Goal: Register for event/course

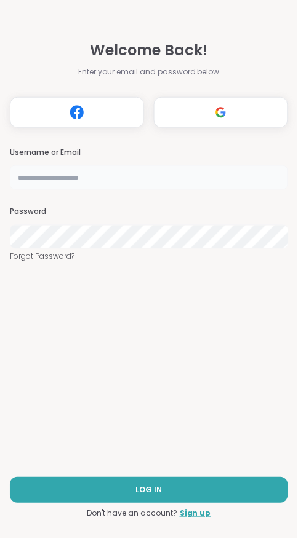
click at [197, 171] on input "text" at bounding box center [149, 177] width 278 height 25
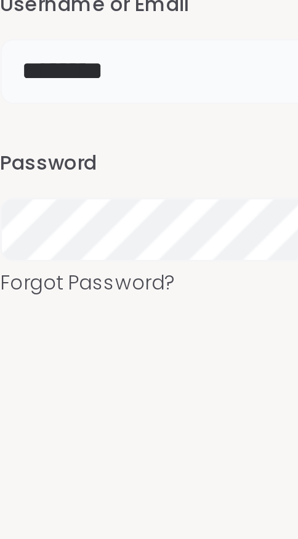
type input "********"
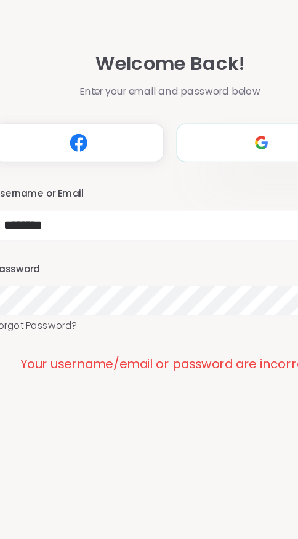
click at [221, 111] on img at bounding box center [220, 112] width 23 height 23
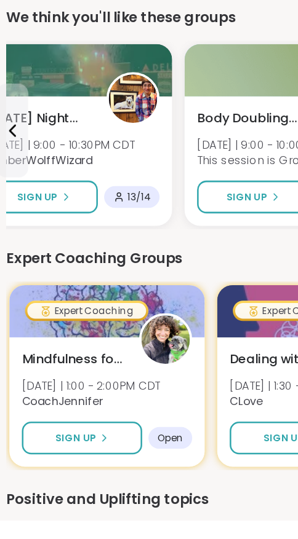
scroll to position [49, 0]
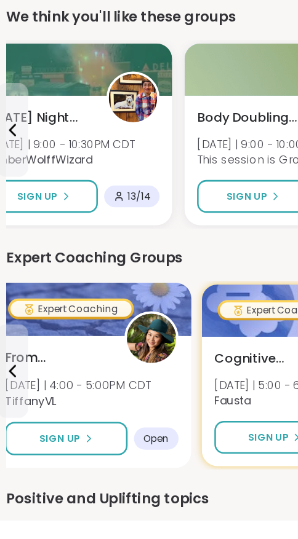
click at [34, 413] on span "From Overwhelmed to Anchored: Emotional Regulation" at bounding box center [44, 412] width 81 height 15
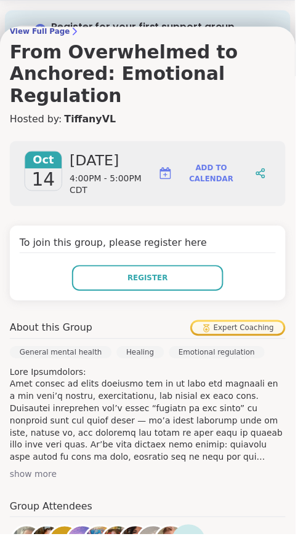
scroll to position [0, 0]
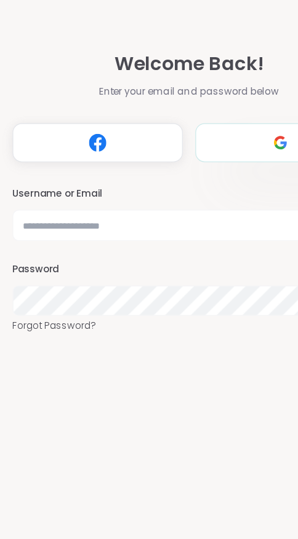
click at [214, 111] on img at bounding box center [220, 112] width 23 height 23
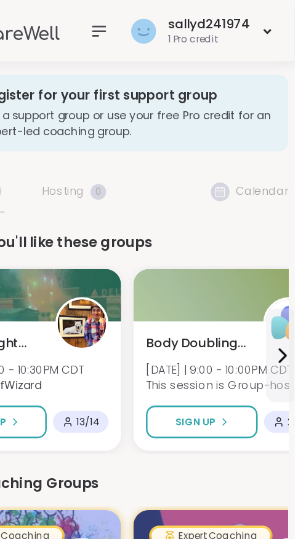
click at [142, 32] on nav at bounding box center [144, 24] width 25 height 25
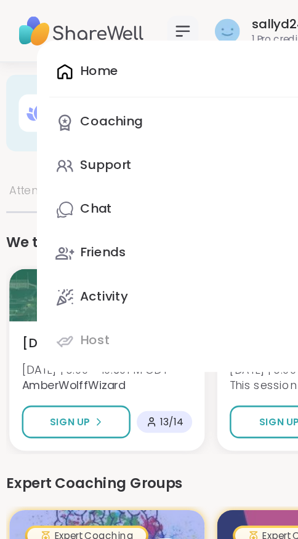
click at [54, 60] on div "Home Coaching Support Chat Friends Activity Host" at bounding box center [144, 162] width 231 height 261
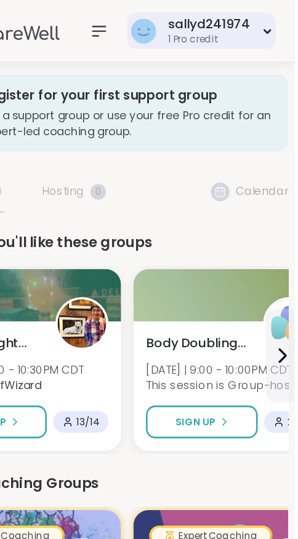
click at [270, 23] on div "sallyd241974 1 Pro credit" at bounding box center [224, 24] width 117 height 29
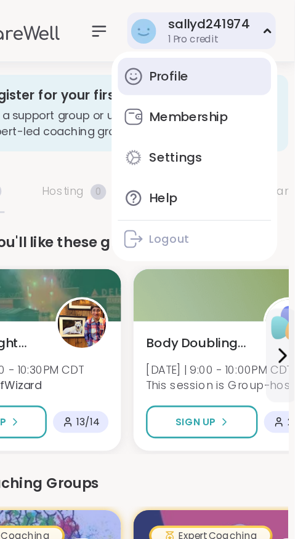
click at [213, 65] on div "Profile" at bounding box center [198, 61] width 31 height 14
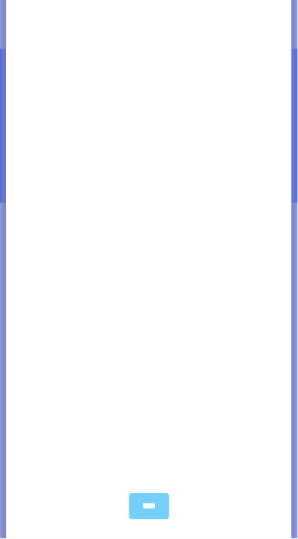
scroll to position [1068, 0]
click at [146, 510] on div "****" at bounding box center [149, 499] width 40 height 26
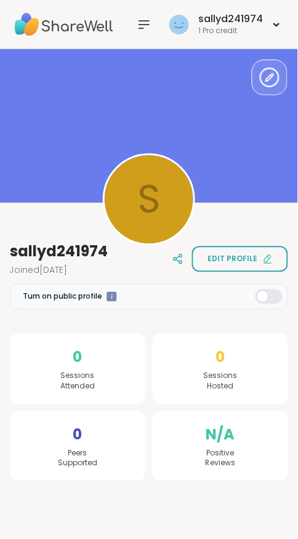
scroll to position [1031, 0]
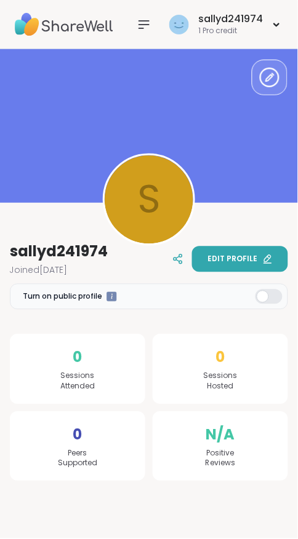
click at [244, 253] on button "Edit profile" at bounding box center [240, 260] width 96 height 26
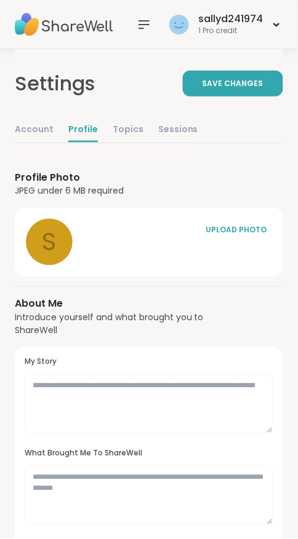
click at [220, 317] on div "About Me Introduce yourself and what brought you to ShareWell My Story What Bro…" at bounding box center [149, 490] width 268 height 387
click at [217, 381] on textarea at bounding box center [149, 404] width 248 height 59
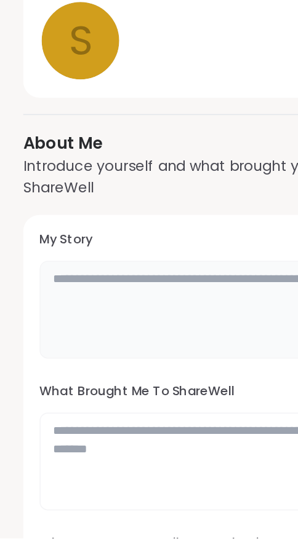
scroll to position [4, 0]
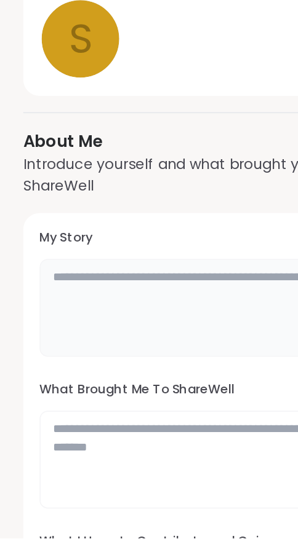
click at [124, 385] on textarea at bounding box center [149, 400] width 248 height 59
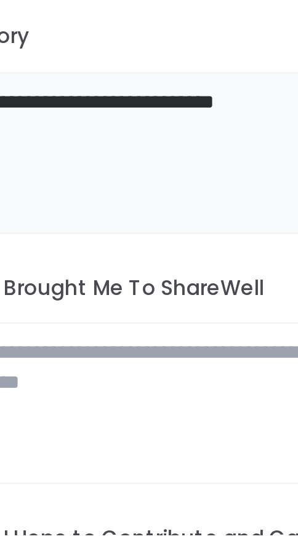
click at [150, 376] on textarea "**********" at bounding box center [149, 400] width 249 height 59
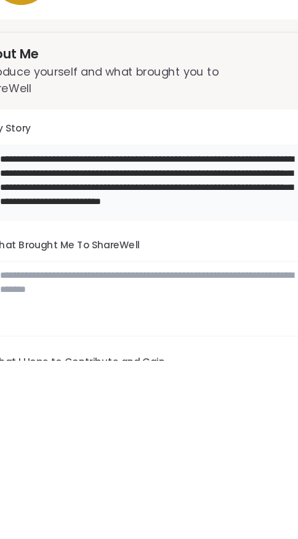
click at [254, 418] on textarea "**********" at bounding box center [149, 400] width 249 height 59
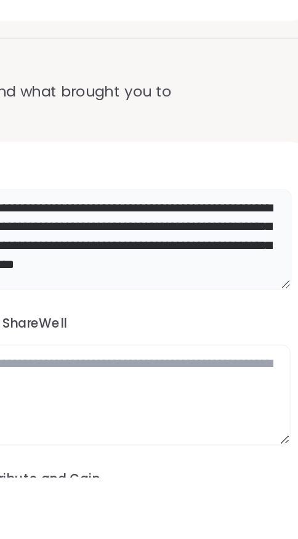
click at [264, 411] on textarea "**********" at bounding box center [149, 400] width 249 height 59
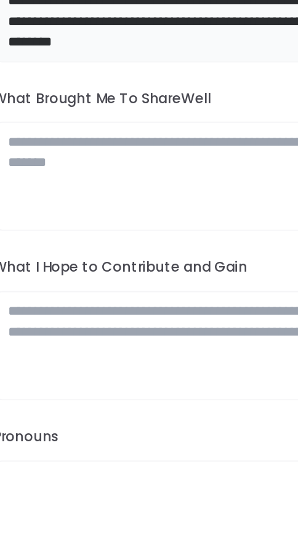
scroll to position [113, 0]
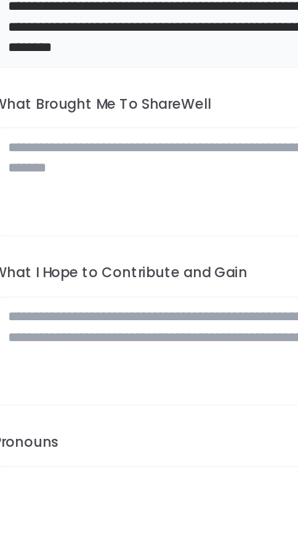
click at [85, 317] on textarea "**********" at bounding box center [149, 292] width 249 height 59
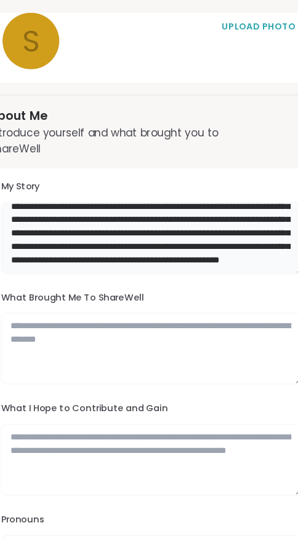
click at [172, 317] on textarea at bounding box center [149, 292] width 249 height 59
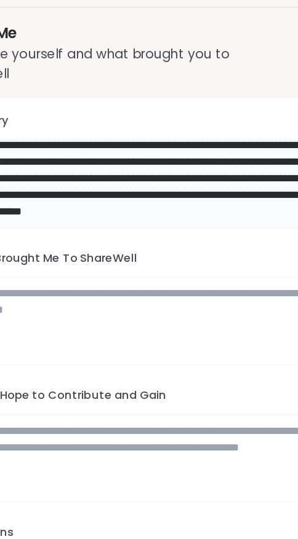
scroll to position [422, 0]
click at [80, 317] on textarea at bounding box center [149, 292] width 249 height 59
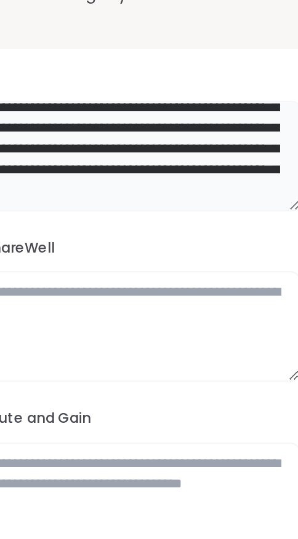
scroll to position [467, 0]
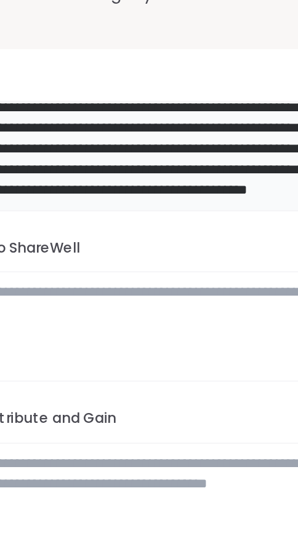
click at [242, 315] on textarea at bounding box center [149, 292] width 249 height 59
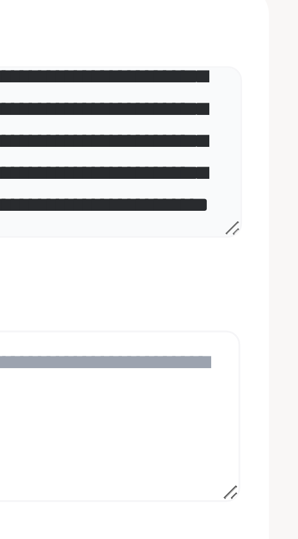
scroll to position [478, 0]
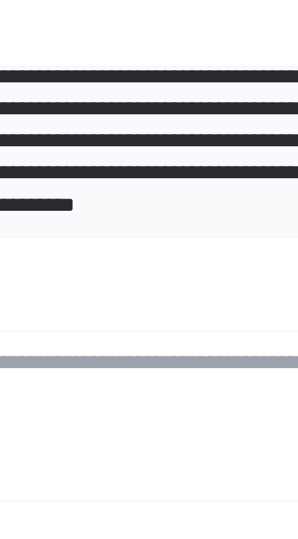
type textarea "**********"
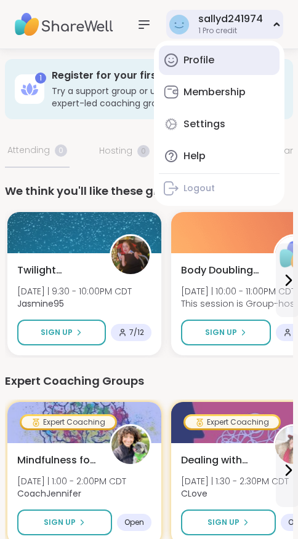
click at [203, 57] on div "Profile" at bounding box center [198, 61] width 31 height 14
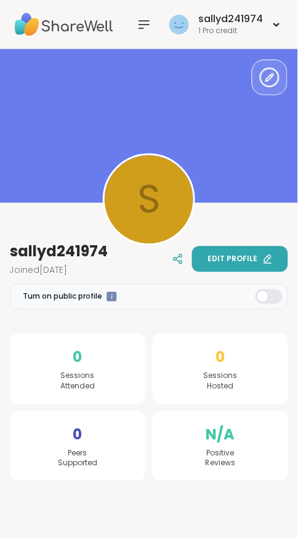
click at [226, 250] on button "Edit profile" at bounding box center [240, 260] width 96 height 26
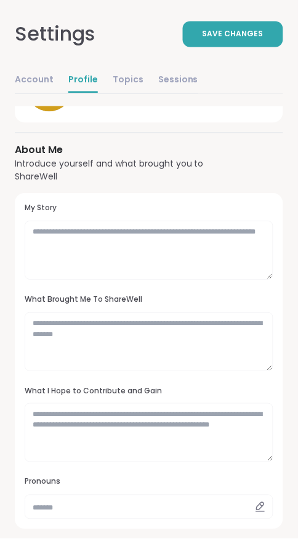
scroll to position [149, 0]
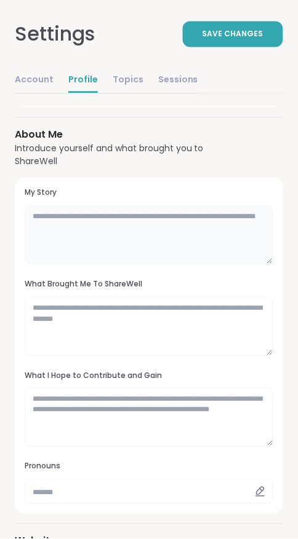
click at [255, 212] on textarea at bounding box center [149, 235] width 248 height 59
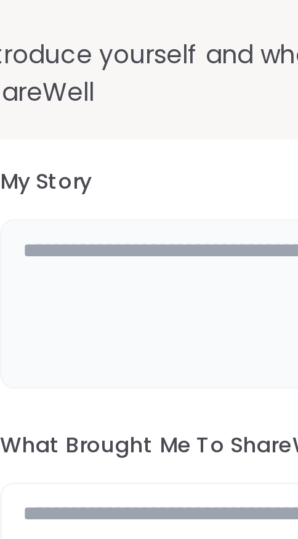
scroll to position [202, 0]
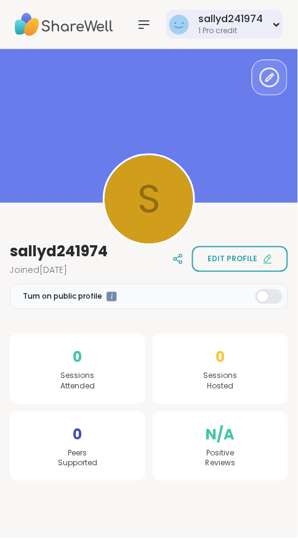
click at [219, 17] on div "sallyd241974" at bounding box center [230, 19] width 65 height 14
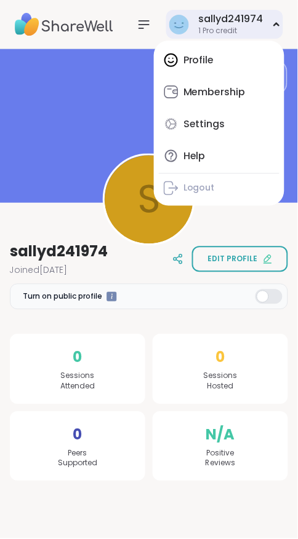
click at [204, 65] on div "Profile Membership Settings Help Logout" at bounding box center [219, 123] width 130 height 165
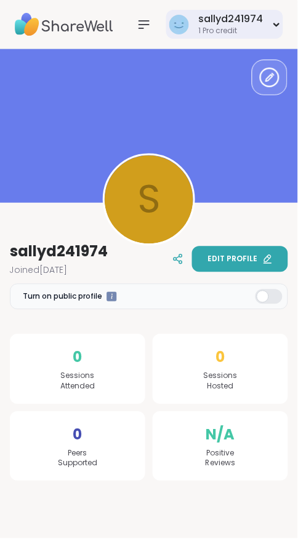
click at [244, 255] on span "Edit profile" at bounding box center [233, 259] width 50 height 11
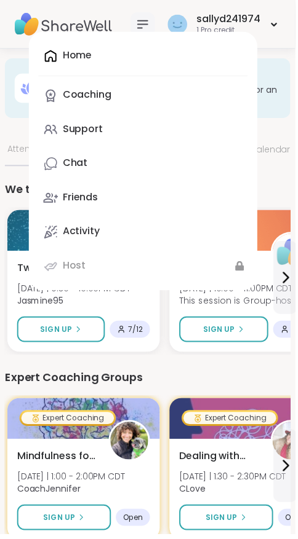
click at [92, 62] on div "Home Coaching Support Chat Friends Activity Host" at bounding box center [144, 162] width 231 height 261
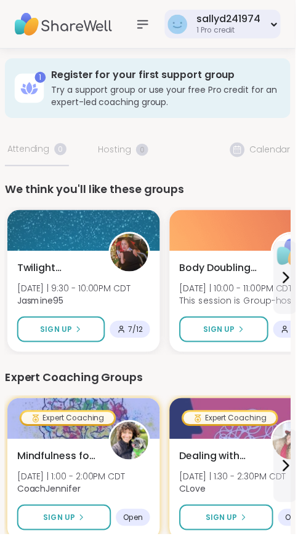
click at [275, 25] on icon at bounding box center [276, 24] width 4 height 2
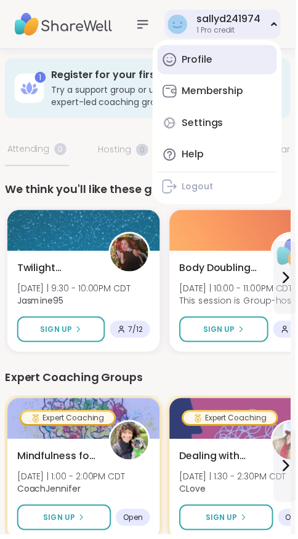
click at [201, 57] on div "Profile" at bounding box center [198, 61] width 31 height 14
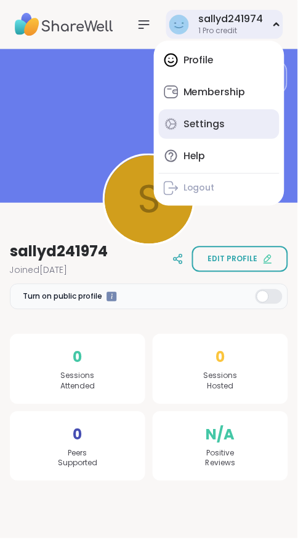
click at [205, 126] on div "Settings" at bounding box center [204, 124] width 42 height 14
select select "**"
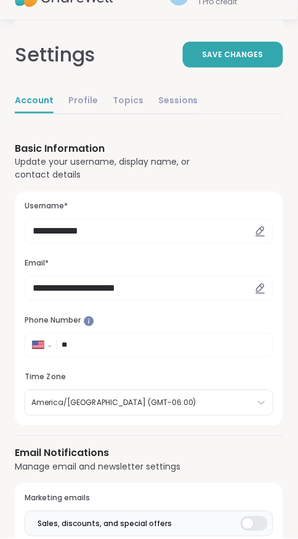
click at [152, 343] on input "**" at bounding box center [163, 345] width 204 height 12
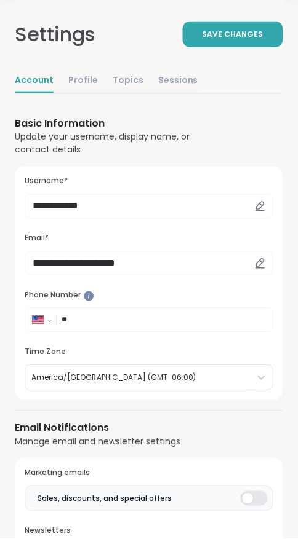
scroll to position [69, 0]
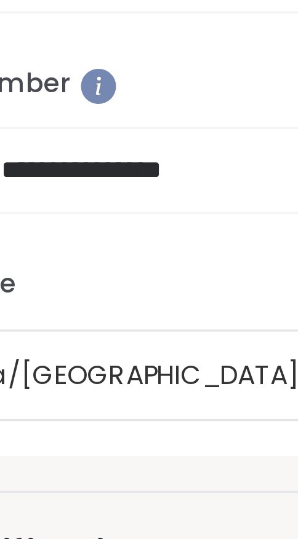
type input "**********"
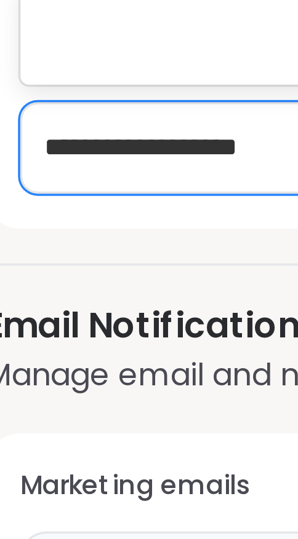
scroll to position [0, 0]
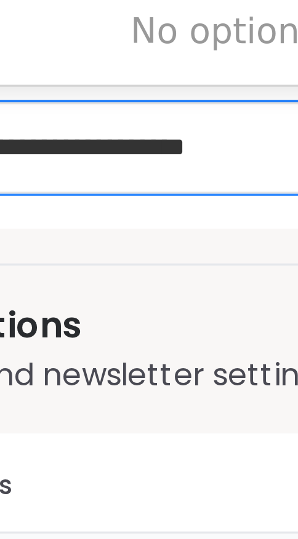
type input "**********"
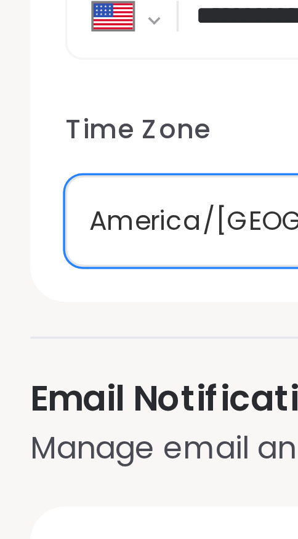
scroll to position [117, 0]
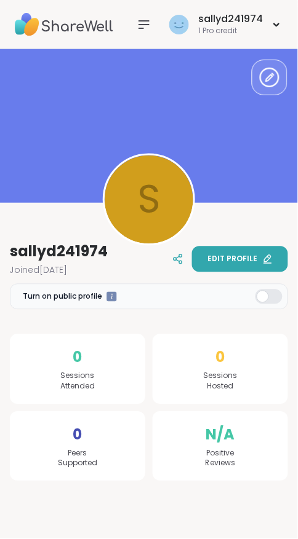
click at [235, 256] on span "Edit profile" at bounding box center [233, 259] width 50 height 11
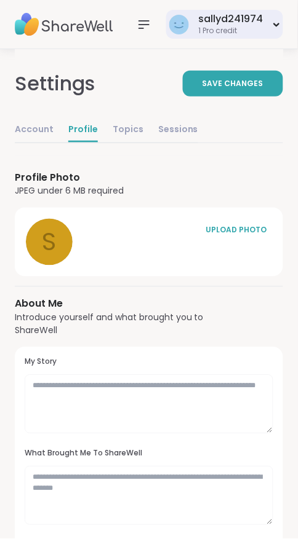
click at [230, 25] on div "sallyd241974" at bounding box center [230, 19] width 65 height 14
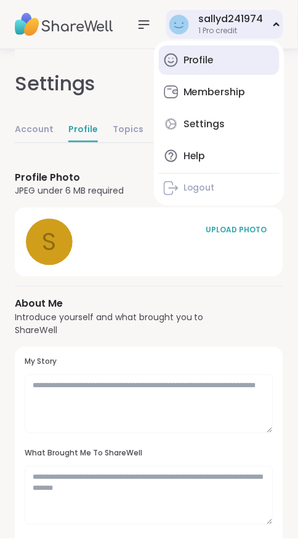
click at [205, 56] on div "Profile" at bounding box center [198, 61] width 31 height 14
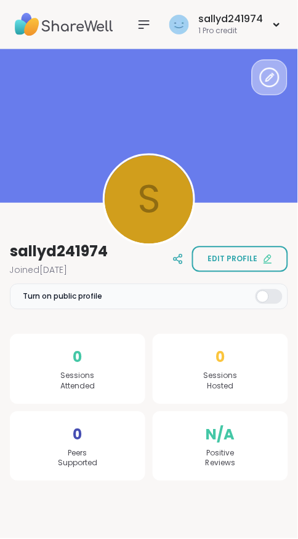
click at [261, 83] on icon at bounding box center [270, 78] width 20 height 20
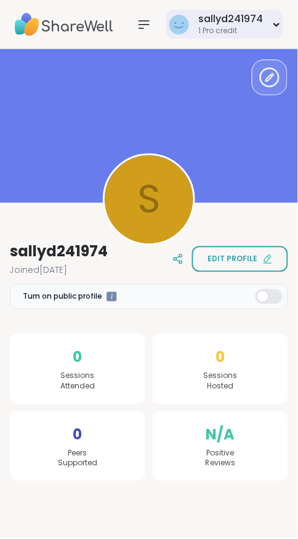
click at [198, 28] on div "sallyd241974 1 Pro credit" at bounding box center [224, 24] width 117 height 29
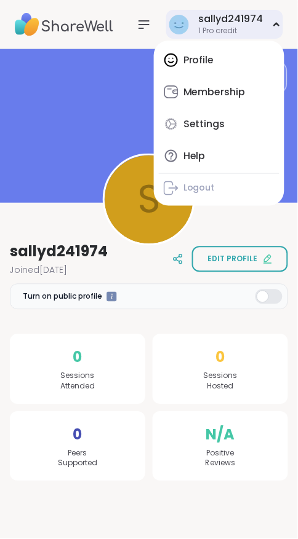
click at [201, 63] on div "Profile Membership Settings Help Logout" at bounding box center [219, 123] width 130 height 165
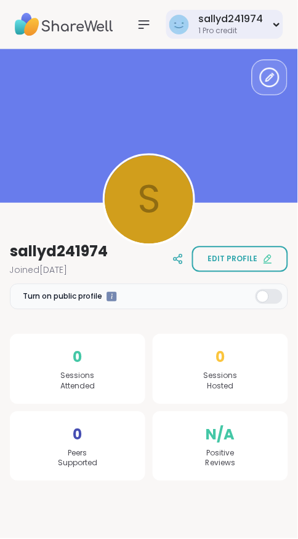
click at [149, 30] on icon at bounding box center [144, 24] width 15 height 15
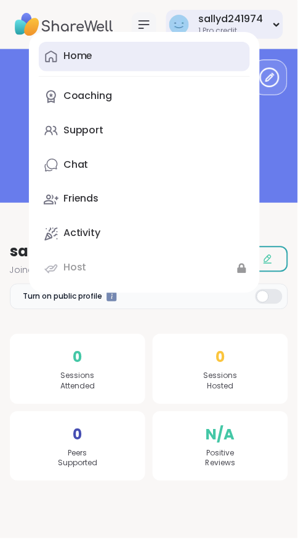
click at [87, 61] on div "Home" at bounding box center [78, 56] width 30 height 14
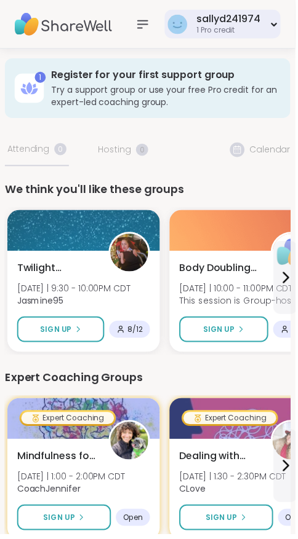
click at [274, 25] on icon at bounding box center [276, 24] width 8 height 5
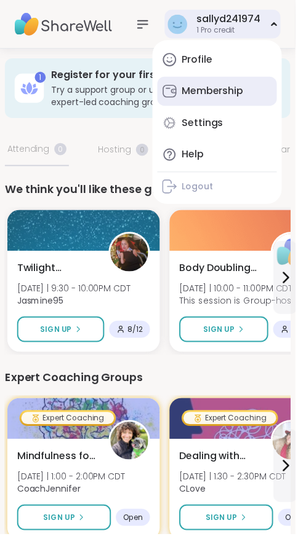
click at [232, 90] on div "Membership" at bounding box center [214, 92] width 62 height 14
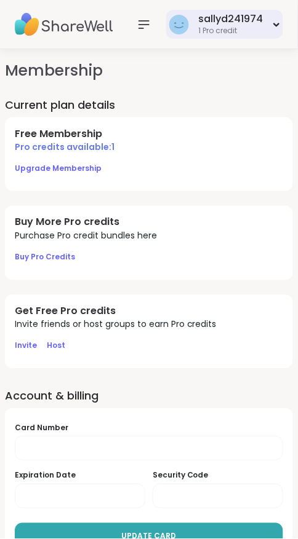
click at [269, 21] on div "sallyd241974 1 Pro credit" at bounding box center [224, 24] width 117 height 29
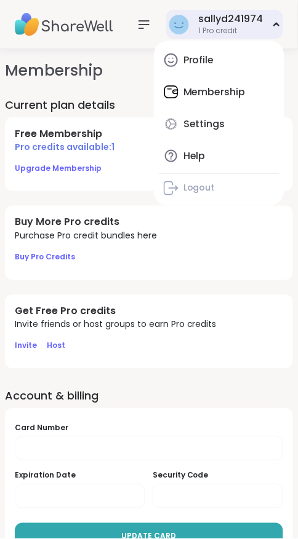
click at [229, 88] on div "Profile Membership Settings Help Logout" at bounding box center [219, 123] width 130 height 165
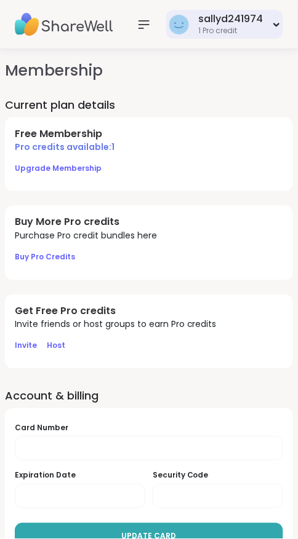
click at [270, 22] on div "sallyd241974 1 Pro credit" at bounding box center [224, 24] width 117 height 29
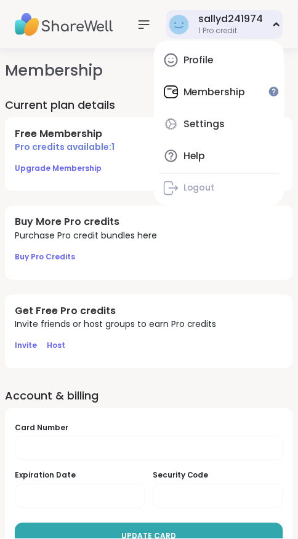
click at [224, 96] on div "Profile Membership Settings Help Logout" at bounding box center [219, 123] width 130 height 165
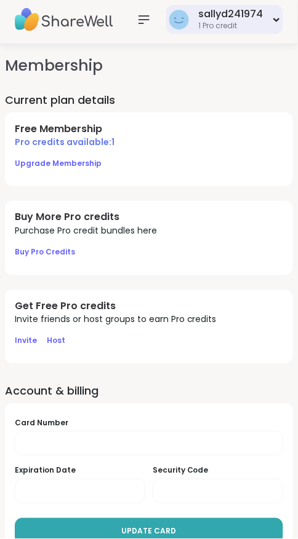
scroll to position [1, 0]
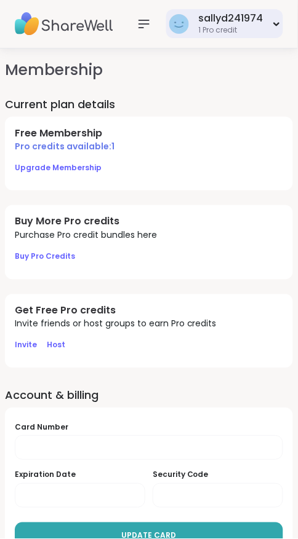
click at [87, 155] on button "Upgrade Membership" at bounding box center [58, 168] width 87 height 26
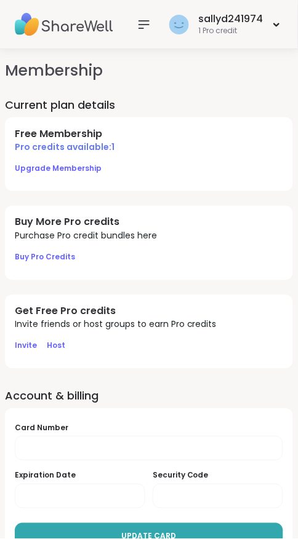
click at [95, 145] on span "Pro credits available: 1" at bounding box center [149, 147] width 268 height 12
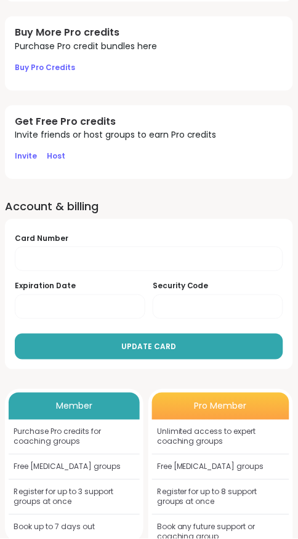
scroll to position [190, 0]
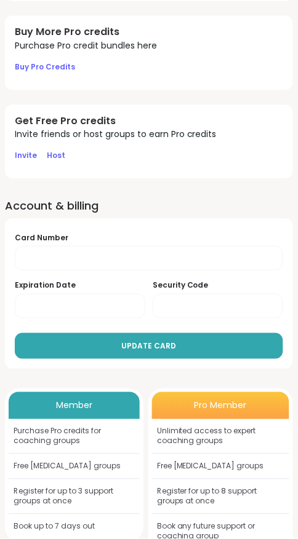
click at [89, 416] on div "Member" at bounding box center [74, 406] width 131 height 27
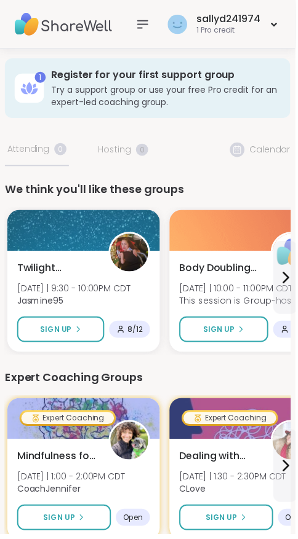
click at [28, 93] on icon at bounding box center [30, 89] width 20 height 20
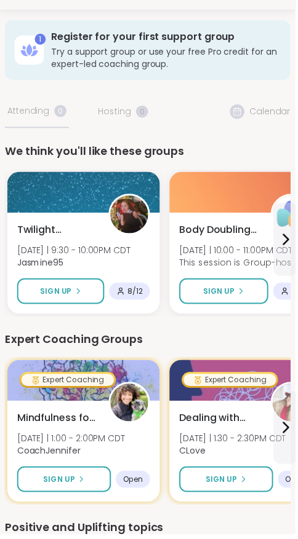
scroll to position [34, 0]
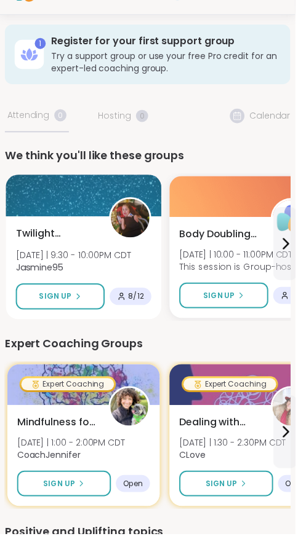
click at [58, 229] on span "Twilight Tranquility: Guided Meditations" at bounding box center [56, 236] width 81 height 15
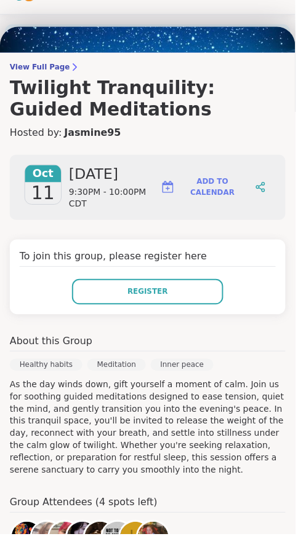
scroll to position [0, 0]
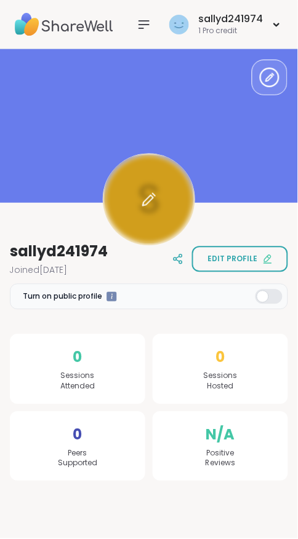
click at [147, 192] on div at bounding box center [149, 200] width 92 height 92
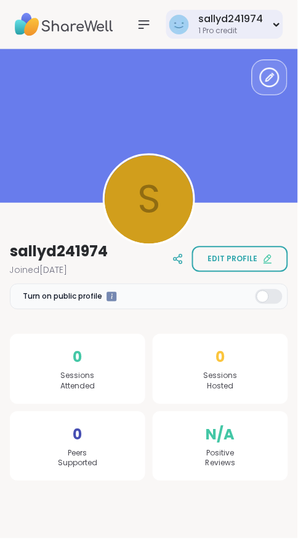
click at [272, 25] on div "sallyd241974 1 Pro credit" at bounding box center [224, 24] width 117 height 29
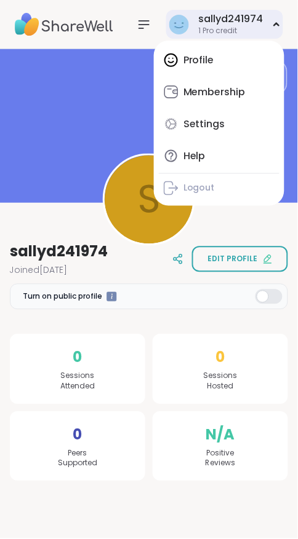
click at [205, 58] on div "Profile Membership Settings Help Logout" at bounding box center [219, 123] width 130 height 165
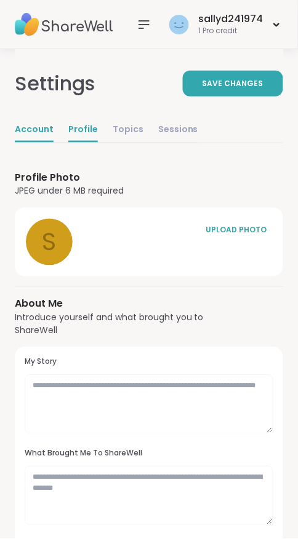
click at [26, 137] on link "Account" at bounding box center [34, 130] width 39 height 25
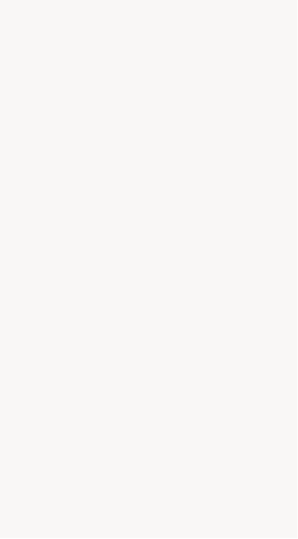
select select "**"
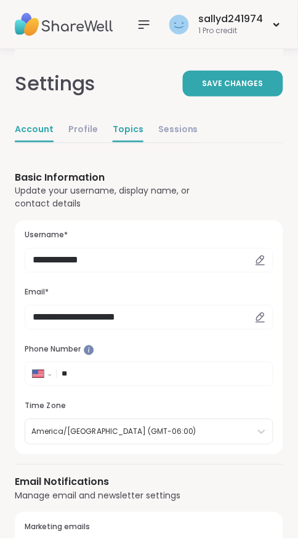
click at [125, 130] on link "Topics" at bounding box center [128, 130] width 31 height 25
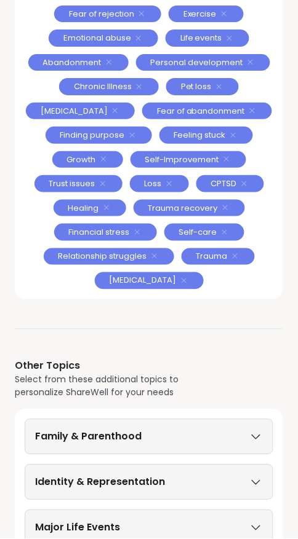
scroll to position [341, 0]
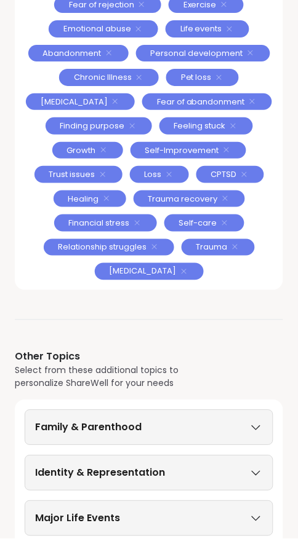
click at [262, 424] on icon at bounding box center [256, 428] width 14 height 9
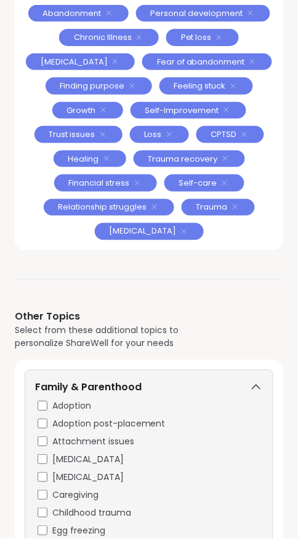
scroll to position [385, 0]
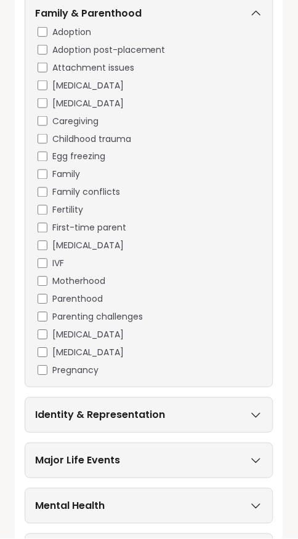
scroll to position [820, 0]
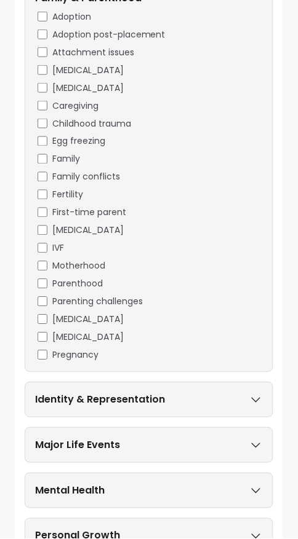
click at [261, 396] on icon at bounding box center [256, 400] width 14 height 9
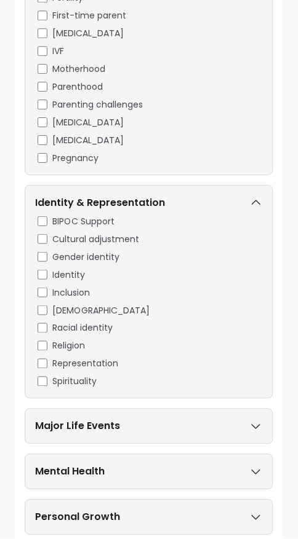
scroll to position [1022, 0]
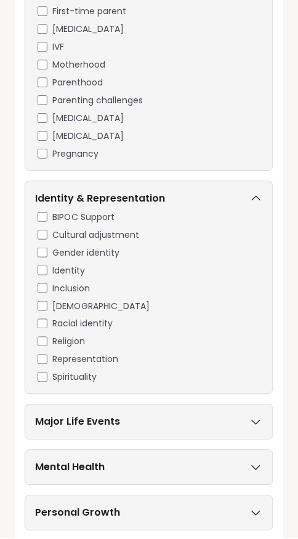
click at [256, 418] on icon at bounding box center [256, 422] width 14 height 9
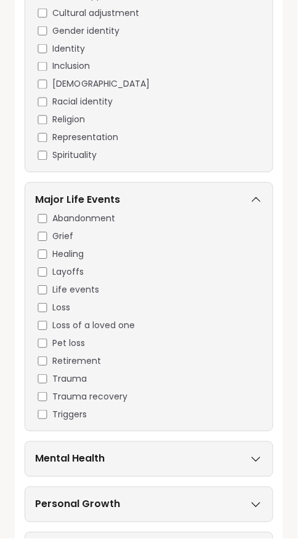
scroll to position [1268, 0]
click at [258, 461] on icon at bounding box center [256, 459] width 14 height 9
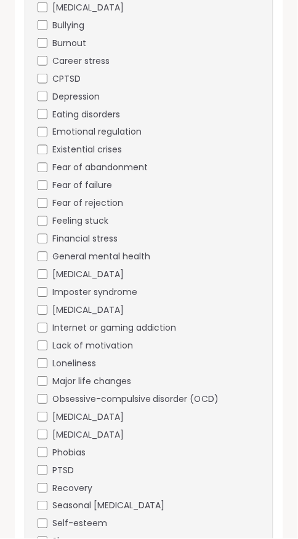
scroll to position [1985, 0]
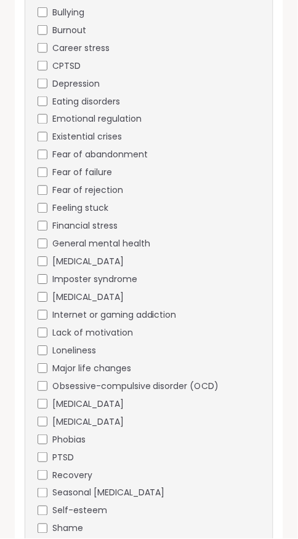
click at [28, 351] on div "Mental Health Academic stress Addiction ADHD Aging Anxiety Bipolar disorder Bod…" at bounding box center [149, 190] width 248 height 785
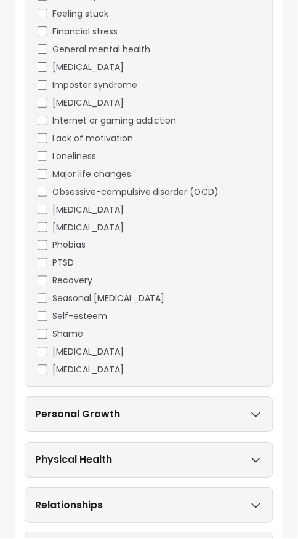
scroll to position [2230, 0]
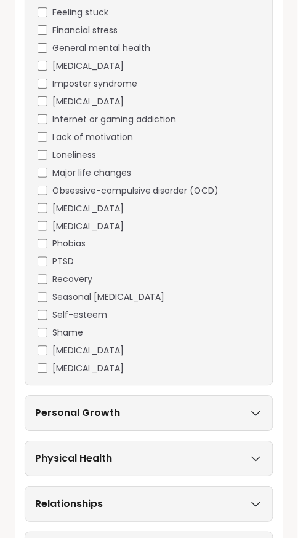
click at [256, 413] on icon at bounding box center [256, 414] width 14 height 9
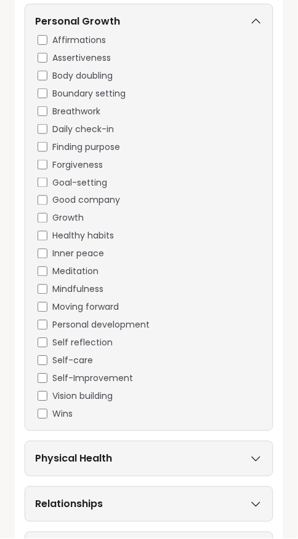
scroll to position [2671, 0]
click at [256, 456] on icon at bounding box center [256, 459] width 14 height 9
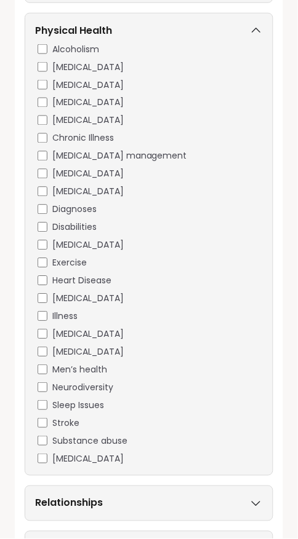
scroll to position [3146, 0]
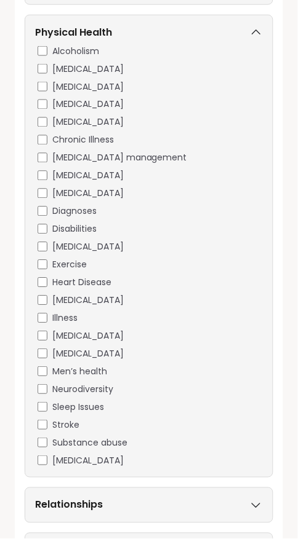
click at [262, 502] on icon at bounding box center [256, 506] width 14 height 9
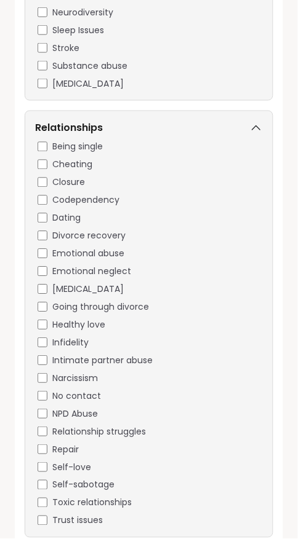
scroll to position [3540, 0]
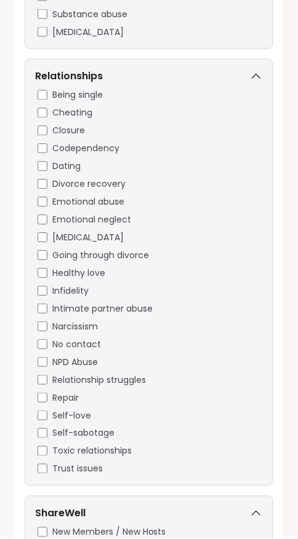
click at [36, 519] on h3 "ShareWell" at bounding box center [60, 514] width 50 height 15
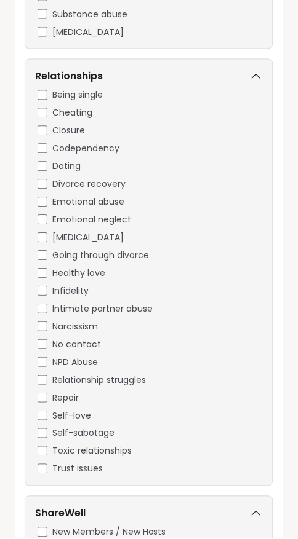
click at [36, 520] on h3 "ShareWell" at bounding box center [60, 514] width 50 height 15
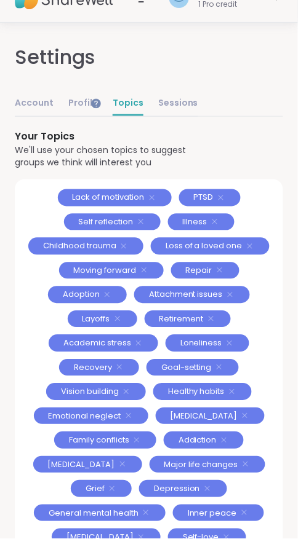
scroll to position [0, 0]
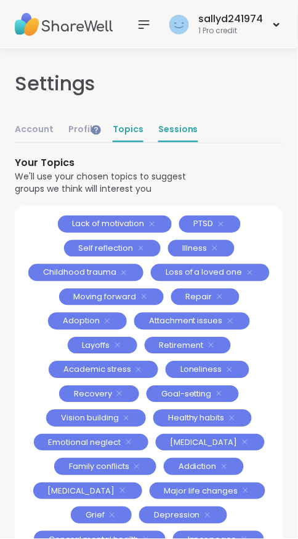
click at [170, 131] on link "Sessions" at bounding box center [178, 130] width 40 height 25
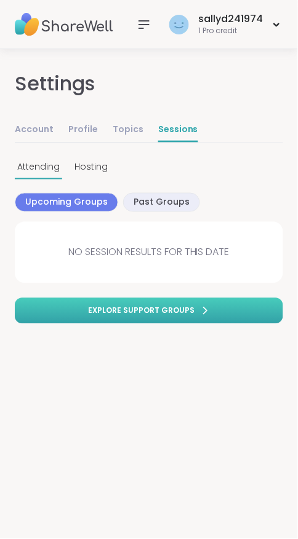
click at [239, 303] on link "Explore support groups" at bounding box center [149, 311] width 268 height 26
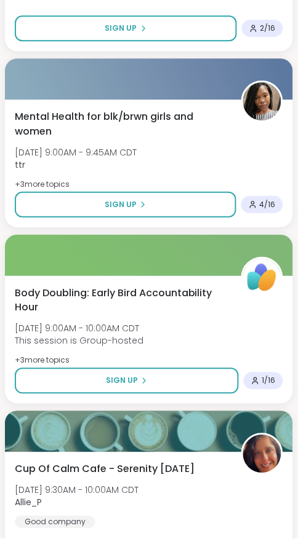
scroll to position [2563, 0]
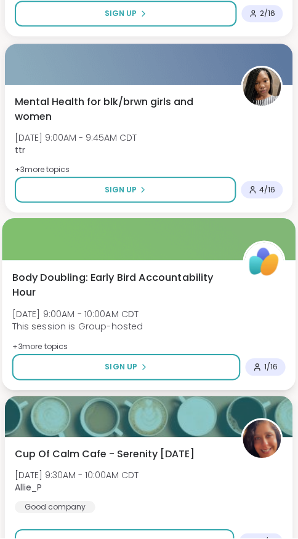
click at [10, 346] on div "Body Doubling: Early Bird Accountability Hour Sun, Oct 12 | 9:00AM - 10:00AM CD…" at bounding box center [148, 326] width 293 height 130
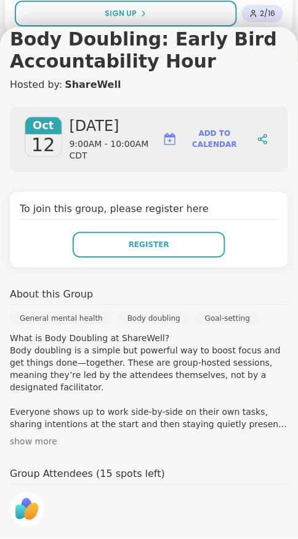
scroll to position [0, 0]
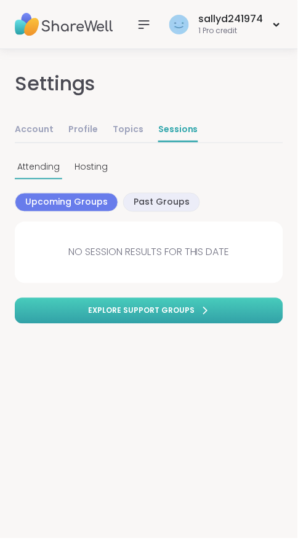
click at [253, 300] on link "Explore support groups" at bounding box center [149, 311] width 268 height 26
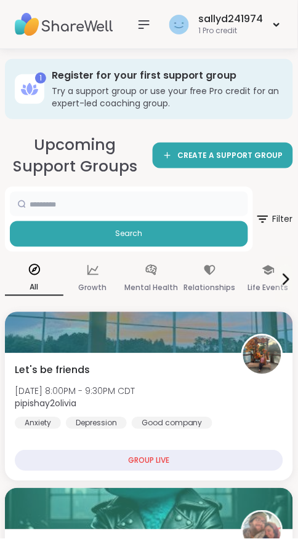
click at [172, 199] on input "text" at bounding box center [129, 204] width 238 height 25
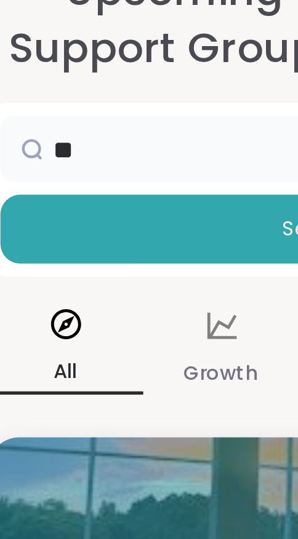
type input "*"
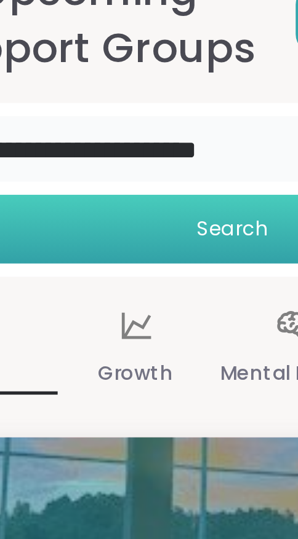
type input "**********"
click at [132, 239] on span "Search" at bounding box center [129, 234] width 27 height 11
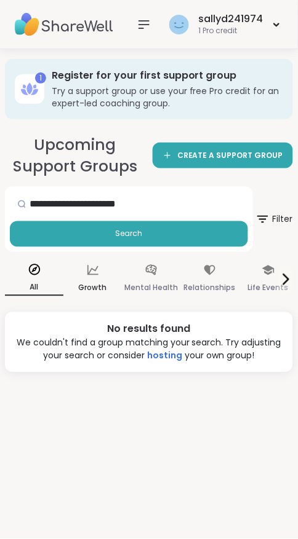
click at [95, 274] on icon at bounding box center [93, 271] width 14 height 14
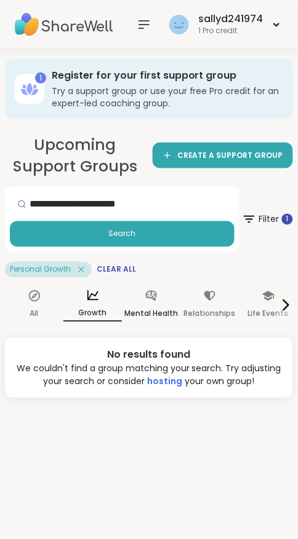
click at [152, 307] on p "Mental Health" at bounding box center [151, 314] width 54 height 15
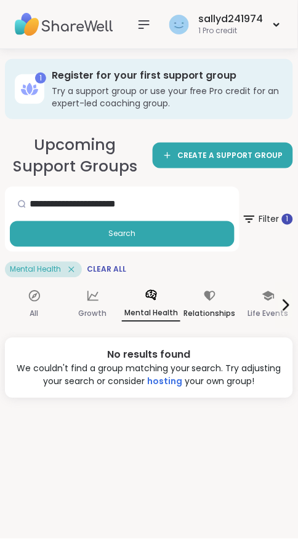
click at [210, 307] on p "Relationships" at bounding box center [210, 314] width 52 height 15
click at [267, 300] on icon at bounding box center [268, 297] width 12 height 10
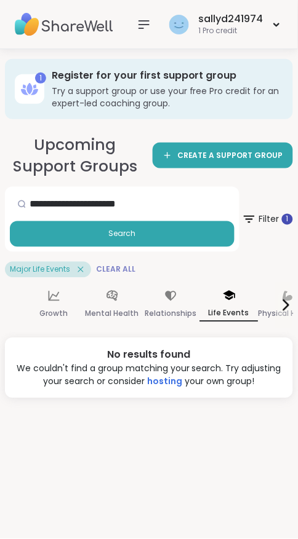
click at [116, 266] on span "Clear All" at bounding box center [115, 270] width 39 height 10
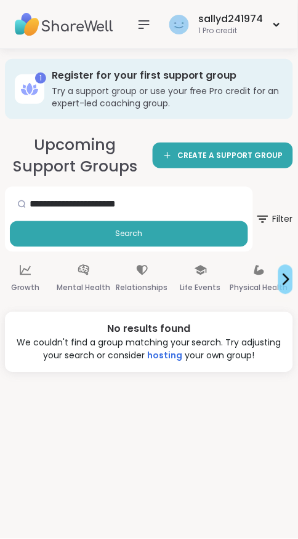
click at [285, 269] on button at bounding box center [285, 280] width 15 height 30
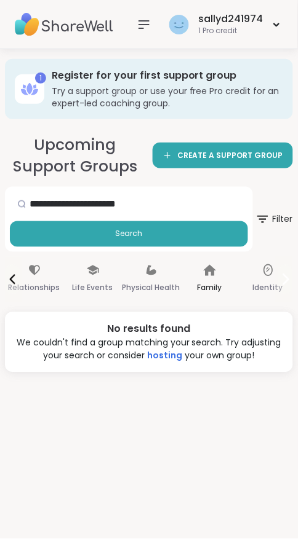
click at [210, 277] on div "Family" at bounding box center [209, 280] width 58 height 46
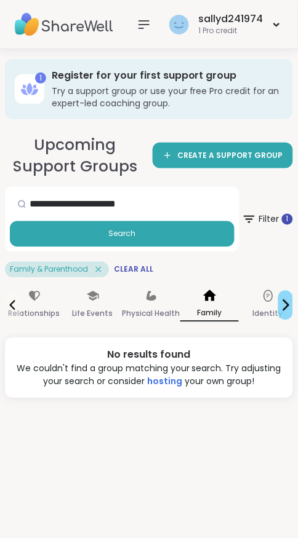
click at [288, 298] on button at bounding box center [285, 306] width 15 height 30
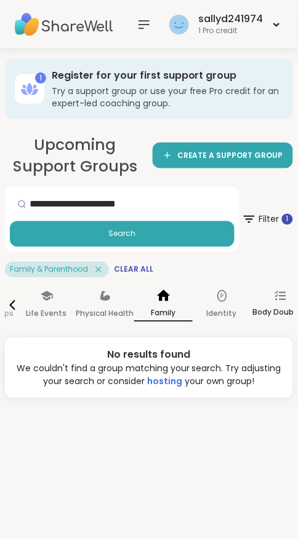
click at [267, 303] on div "Body Doubling" at bounding box center [280, 306] width 58 height 46
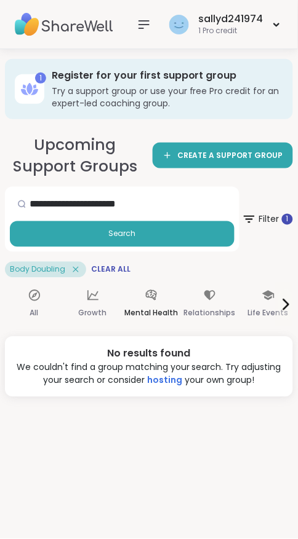
click at [171, 299] on div "Mental Health" at bounding box center [151, 305] width 58 height 44
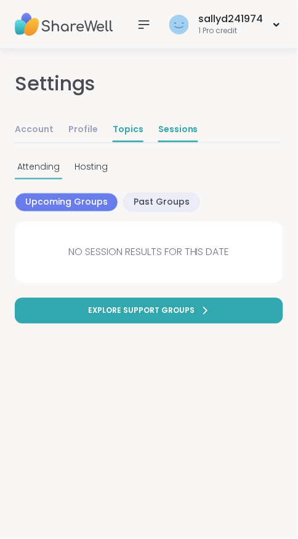
click at [126, 130] on link "Topics" at bounding box center [128, 130] width 31 height 25
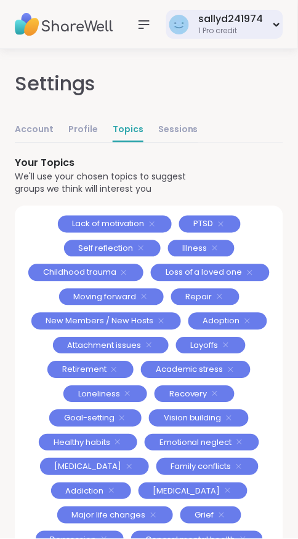
click at [269, 20] on div "sallyd241974 1 Pro credit" at bounding box center [224, 24] width 117 height 29
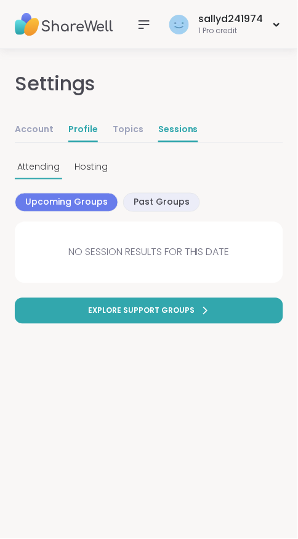
click at [76, 137] on link "Profile" at bounding box center [83, 130] width 30 height 25
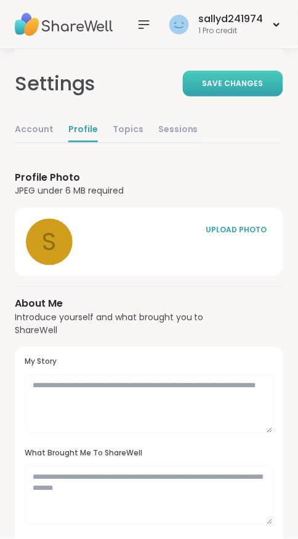
click at [248, 79] on span "Save Changes" at bounding box center [232, 83] width 61 height 11
click at [135, 385] on textarea at bounding box center [149, 404] width 248 height 59
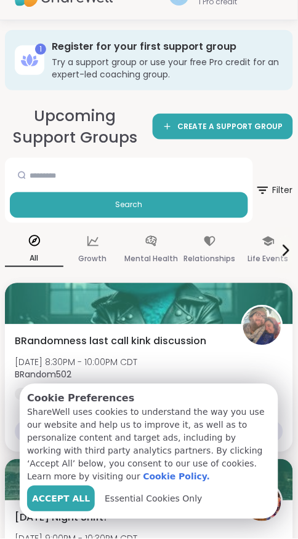
scroll to position [51, 0]
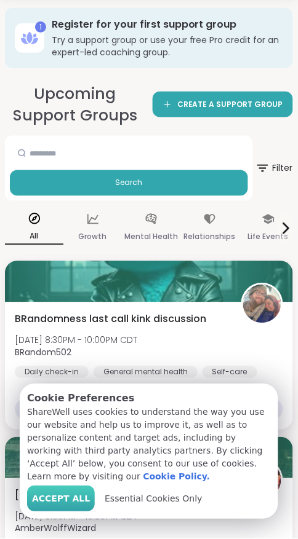
click at [61, 512] on button "Accept All" at bounding box center [61, 499] width 68 height 26
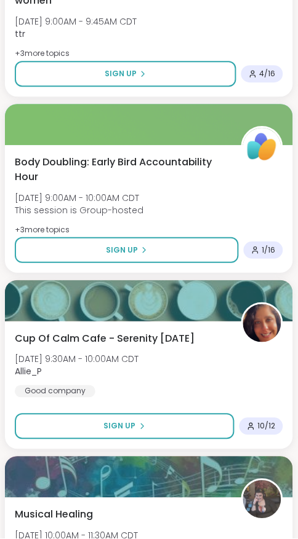
scroll to position [2507, 0]
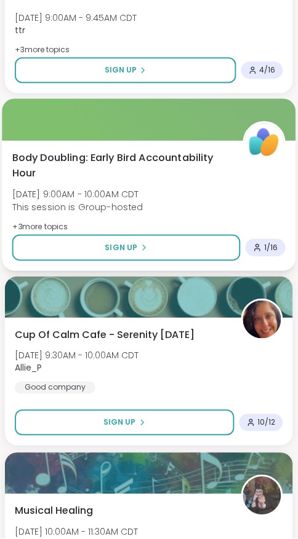
click at [22, 218] on div "Body Doubling: Early Bird Accountability Hour [DATE] 9:00AM - 10:00AM CDT This …" at bounding box center [149, 192] width 274 height 83
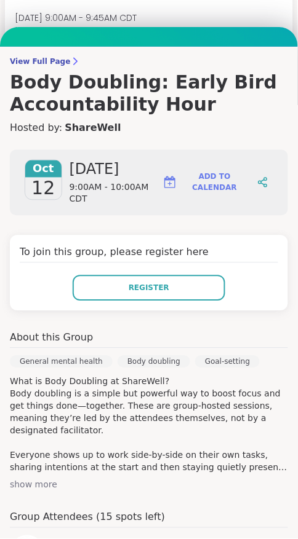
scroll to position [81, 0]
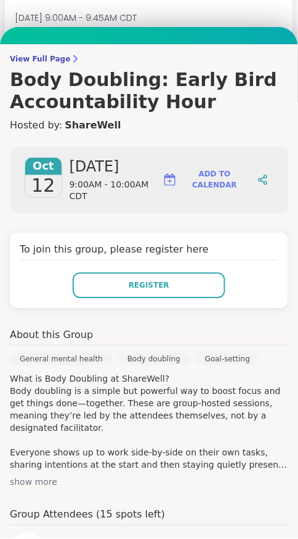
click at [47, 363] on div "General mental health" at bounding box center [61, 360] width 103 height 12
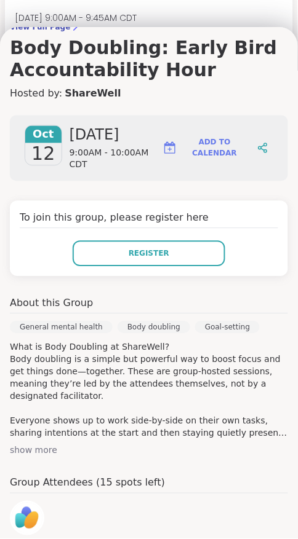
scroll to position [0, 0]
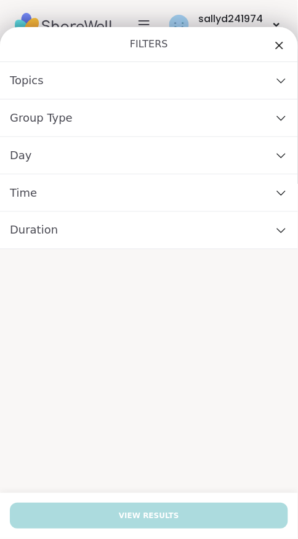
click at [282, 88] on div "Topics" at bounding box center [149, 81] width 298 height 38
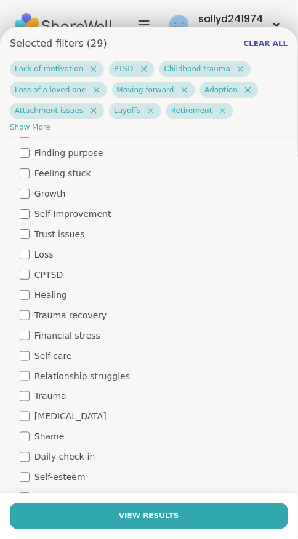
scroll to position [969, 0]
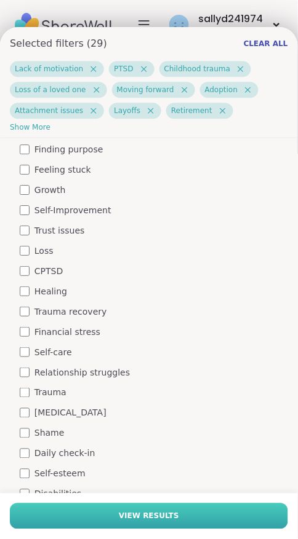
click at [189, 514] on button "View Results" at bounding box center [149, 517] width 278 height 26
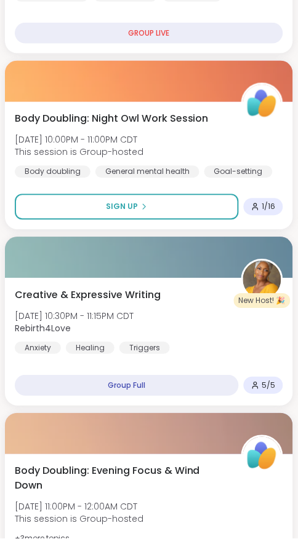
scroll to position [490, 0]
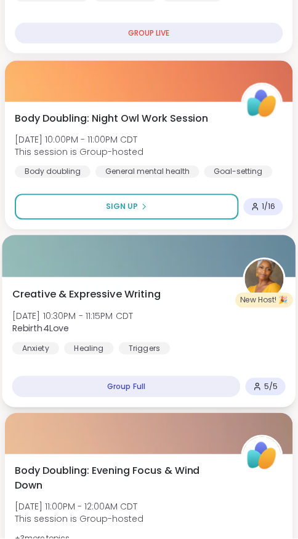
click at [121, 309] on div "Creative & Expressive Writing Sat, Oct 11 | 10:30PM - 11:15PM CDT Rebirth4Love …" at bounding box center [149, 322] width 274 height 68
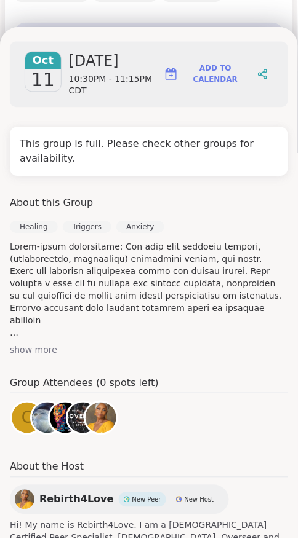
scroll to position [194, 0]
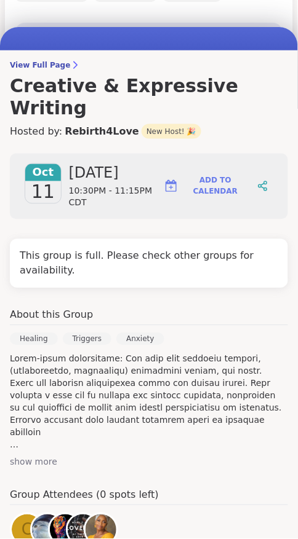
scroll to position [0, 0]
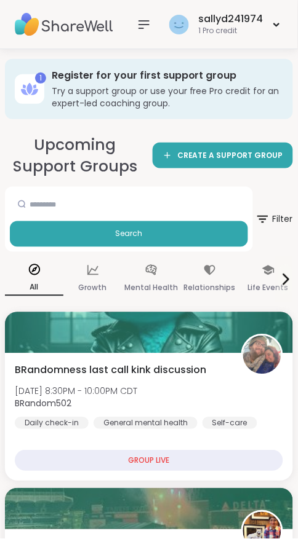
click at [278, 274] on div at bounding box center [288, 279] width 25 height 61
click at [281, 276] on icon at bounding box center [285, 279] width 15 height 15
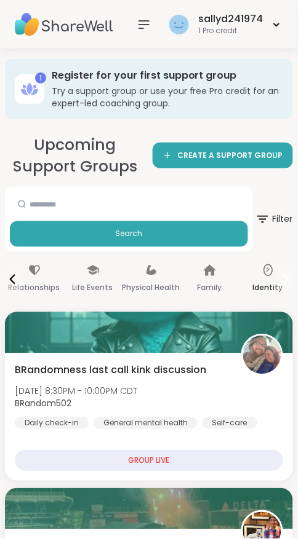
click at [276, 276] on div "Identity" at bounding box center [268, 280] width 58 height 46
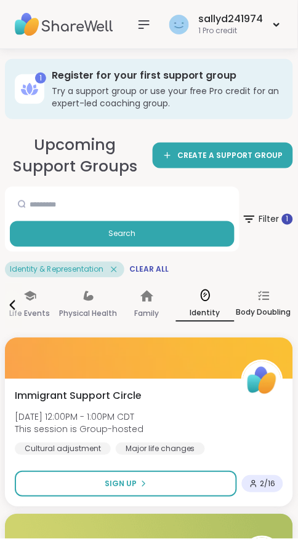
click at [258, 293] on icon at bounding box center [263, 296] width 11 height 11
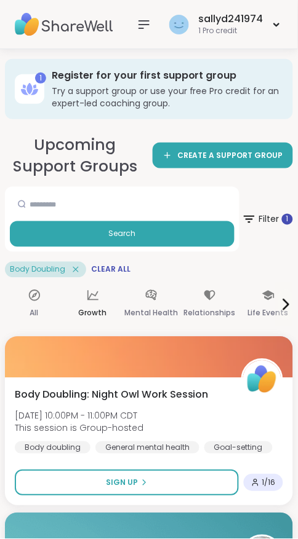
click at [95, 300] on icon at bounding box center [92, 296] width 11 height 10
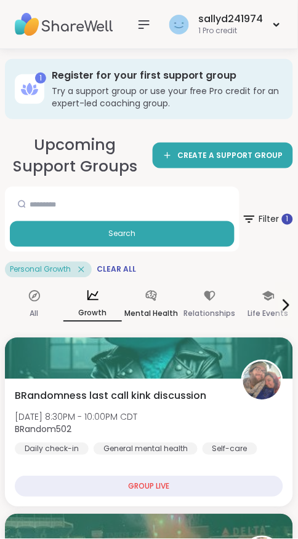
click at [154, 303] on icon at bounding box center [152, 297] width 14 height 14
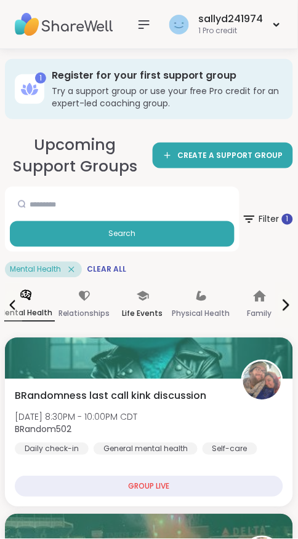
click at [146, 298] on icon at bounding box center [143, 297] width 12 height 10
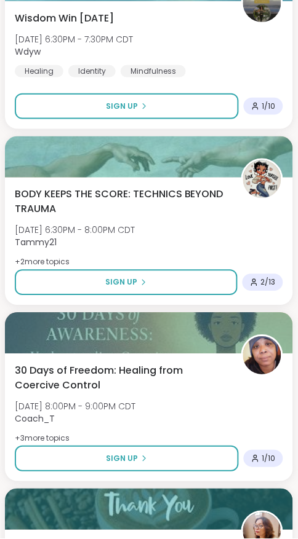
scroll to position [4612, 0]
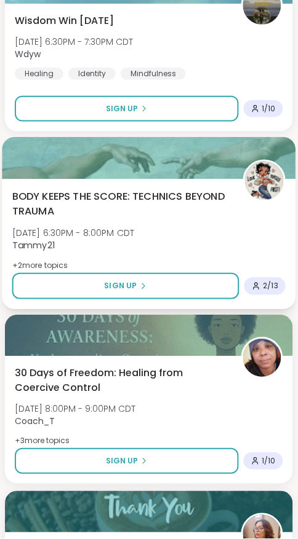
click at [189, 198] on span "BODY KEEPS THE SCORE: TECHNICS BEYOND TRAUMA" at bounding box center [120, 204] width 217 height 30
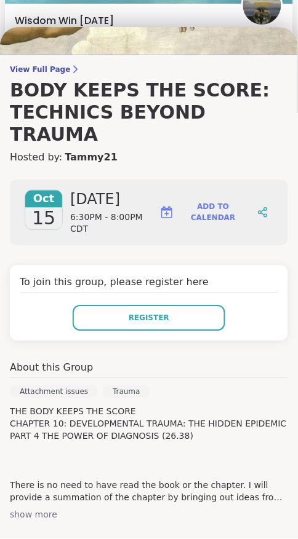
scroll to position [0, 0]
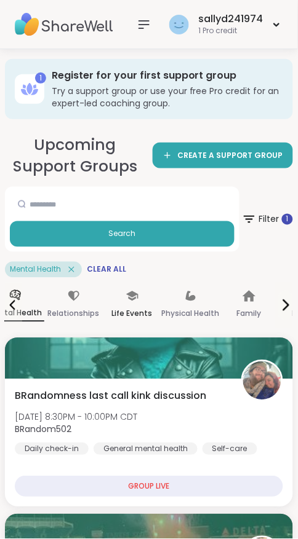
click at [131, 306] on div "Life Events" at bounding box center [132, 306] width 58 height 46
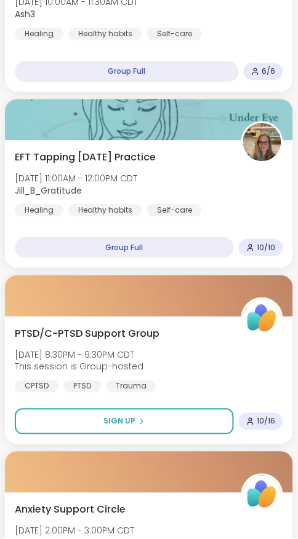
scroll to position [597, 0]
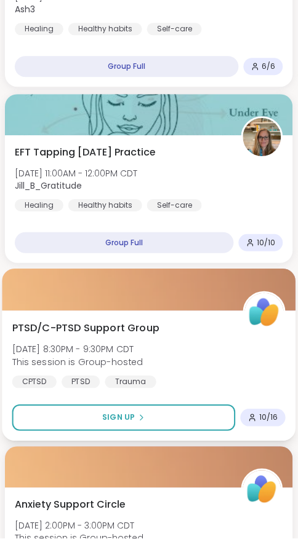
click at [135, 347] on span "[DATE] 8:30PM - 9:30PM CDT" at bounding box center [77, 350] width 131 height 12
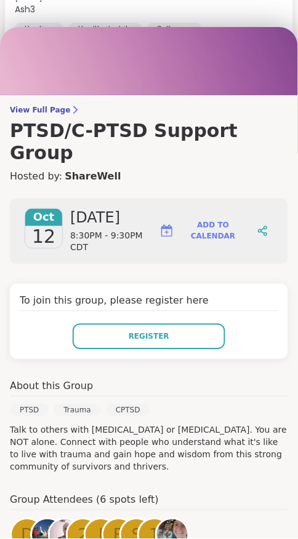
scroll to position [28, 0]
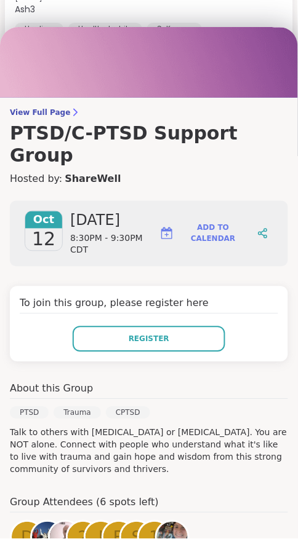
click at [77, 407] on div "Trauma" at bounding box center [77, 413] width 47 height 12
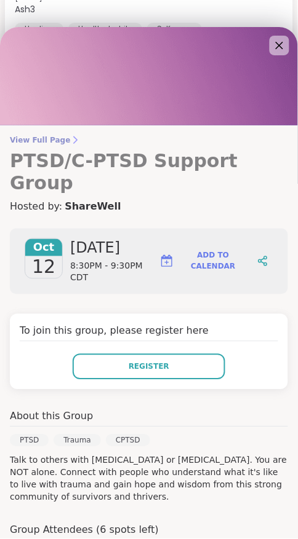
click at [199, 172] on h3 "PTSD/C-PTSD Support Group" at bounding box center [149, 172] width 278 height 44
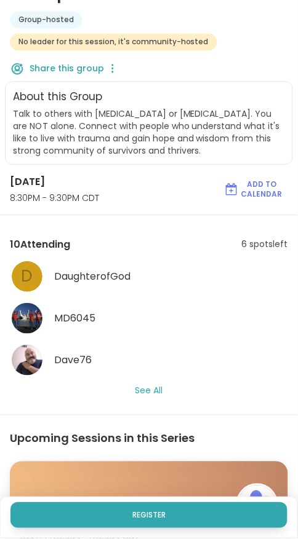
scroll to position [204, 0]
click at [159, 392] on button "See All" at bounding box center [149, 391] width 28 height 13
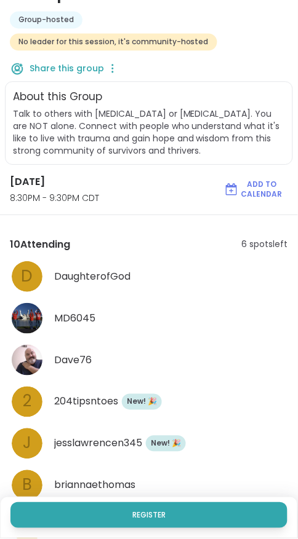
click at [103, 279] on span "DaughterofGod" at bounding box center [92, 276] width 76 height 15
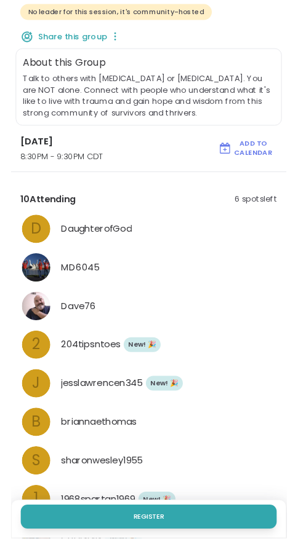
scroll to position [247, 0]
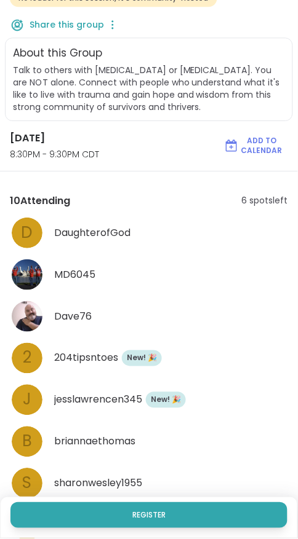
click at [77, 276] on span "MD6045" at bounding box center [74, 275] width 41 height 15
click at [83, 326] on div "Dave76" at bounding box center [149, 317] width 278 height 34
click at [150, 364] on div "New Member! 🎉 New! 🎉" at bounding box center [142, 359] width 40 height 16
click at [109, 409] on div "j jesslawrencen345 New Member! 🎉 New! 🎉" at bounding box center [149, 400] width 278 height 34
click at [125, 445] on span "briannaethomas" at bounding box center [94, 442] width 81 height 15
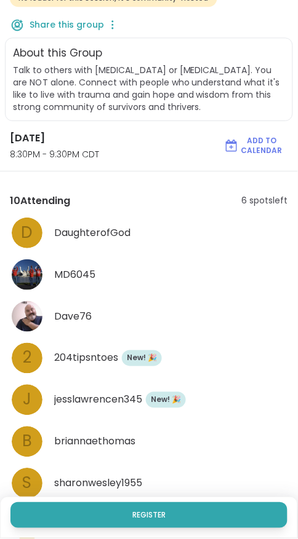
click at [133, 448] on span "briannaethomas" at bounding box center [94, 442] width 81 height 15
click at [170, 485] on div "sharonwesley1955" at bounding box center [171, 484] width 234 height 15
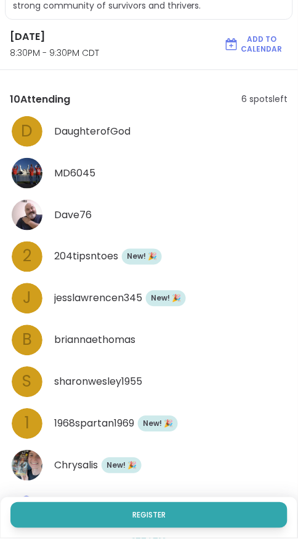
scroll to position [360, 0]
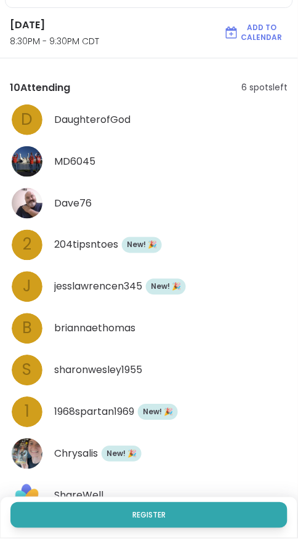
click at [164, 419] on div "New Member! 🎉 New! 🎉" at bounding box center [158, 413] width 40 height 16
click at [129, 462] on div "Chrysalis New Member! 🎉 New! 🎉" at bounding box center [149, 454] width 278 height 34
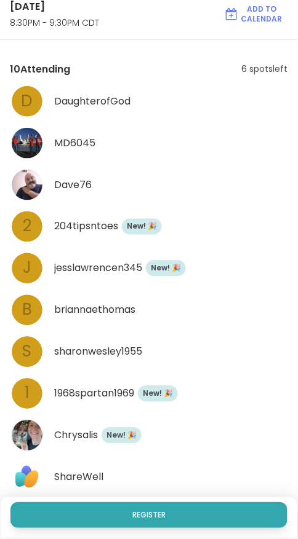
scroll to position [406, 0]
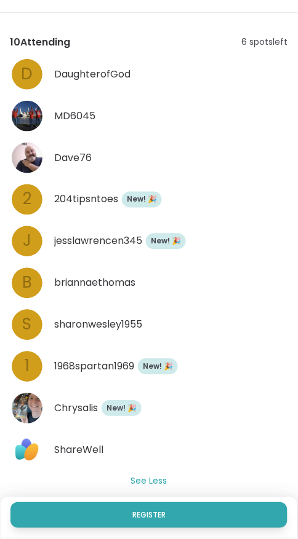
click at [101, 447] on span "ShareWell" at bounding box center [78, 450] width 49 height 15
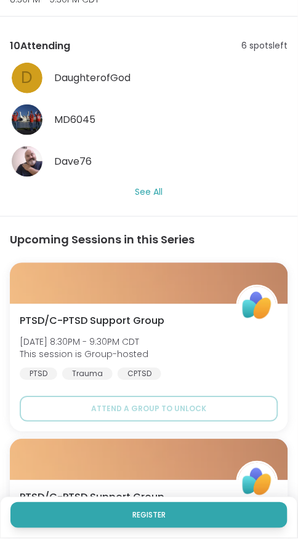
scroll to position [394, 0]
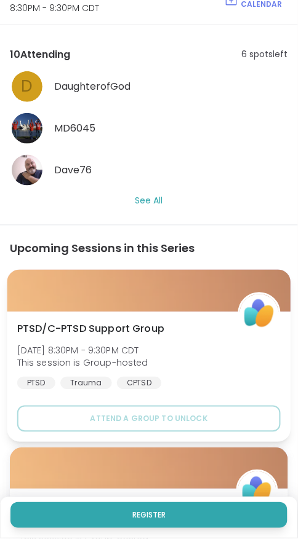
click at [145, 342] on div "PTSD/C-[MEDICAL_DATA] Support Group [DATE] 8:30PM - 9:30PM CDT This session is …" at bounding box center [148, 356] width 263 height 68
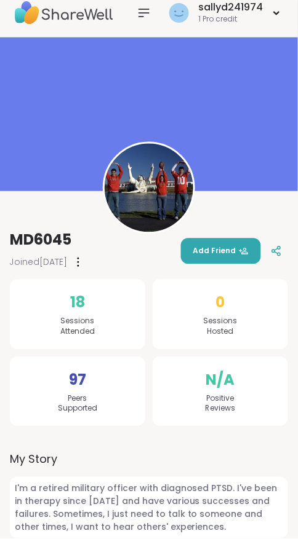
scroll to position [7, 0]
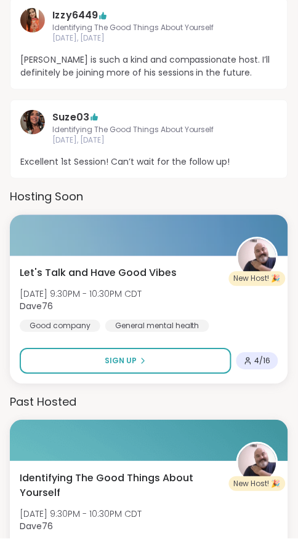
scroll to position [1172, 0]
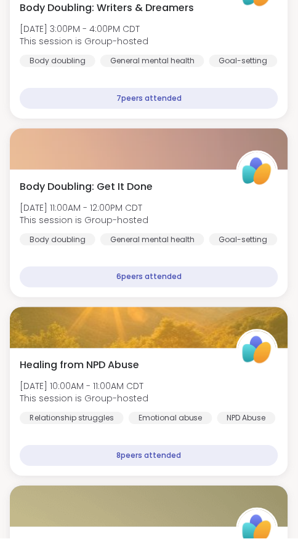
scroll to position [4896, 0]
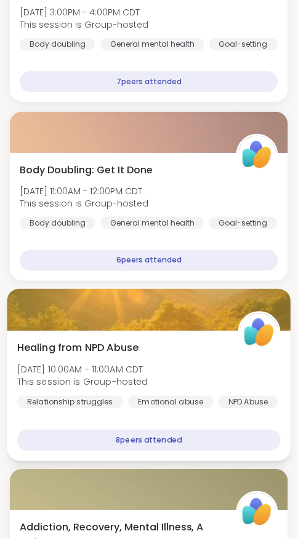
click at [115, 341] on div "Healing from NPD Abuse [DATE] 10:00AM - 11:00AM CDT This session is Group-hoste…" at bounding box center [148, 375] width 263 height 68
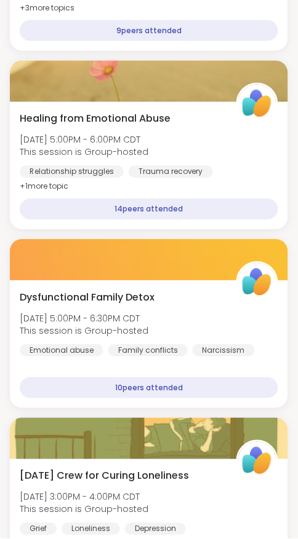
scroll to position [5496, 0]
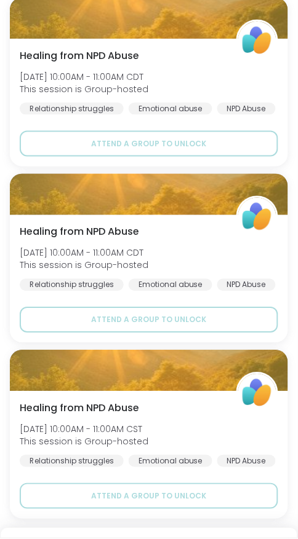
scroll to position [821, 0]
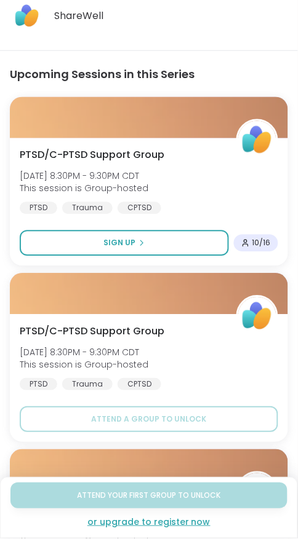
scroll to position [463, 0]
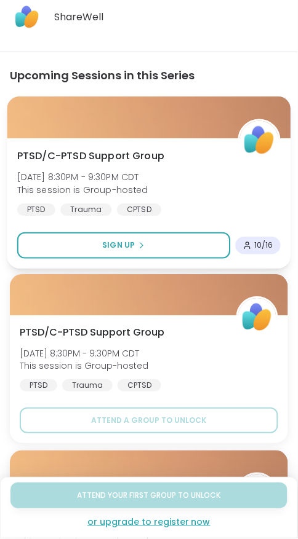
click at [140, 184] on span "This session is Group-hosted" at bounding box center [82, 190] width 131 height 12
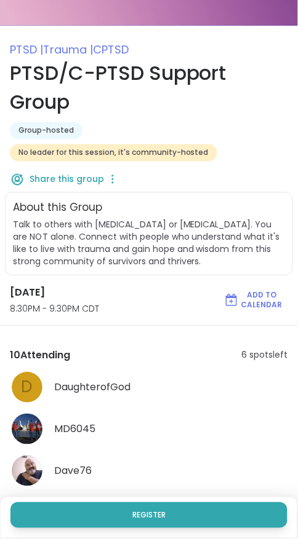
scroll to position [92, 0]
click at [145, 504] on button "See All" at bounding box center [149, 502] width 28 height 13
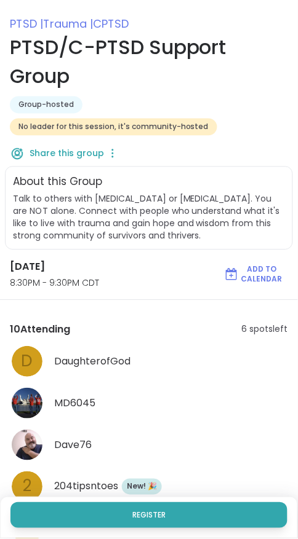
scroll to position [119, 0]
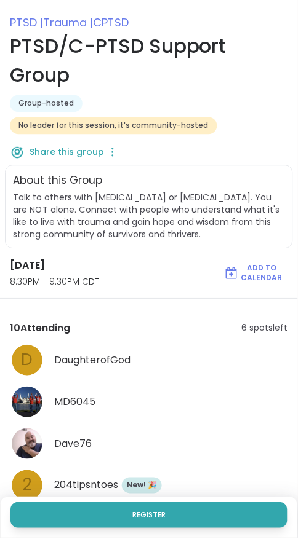
click at [133, 358] on div "DaughterofGod" at bounding box center [171, 361] width 234 height 15
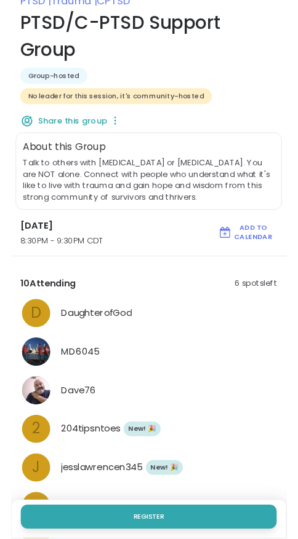
scroll to position [162, 0]
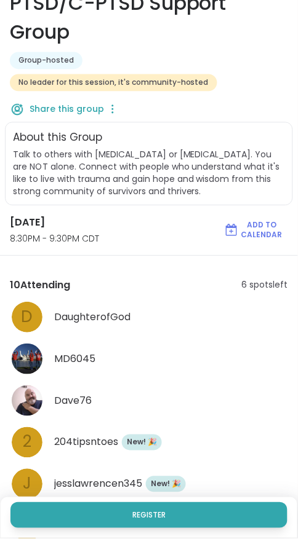
click at [35, 367] on img at bounding box center [27, 359] width 31 height 31
click at [44, 408] on div "Dave76" at bounding box center [149, 401] width 278 height 34
click at [38, 443] on div "2" at bounding box center [27, 443] width 31 height 31
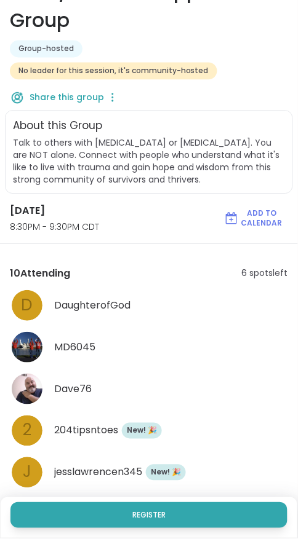
scroll to position [176, 0]
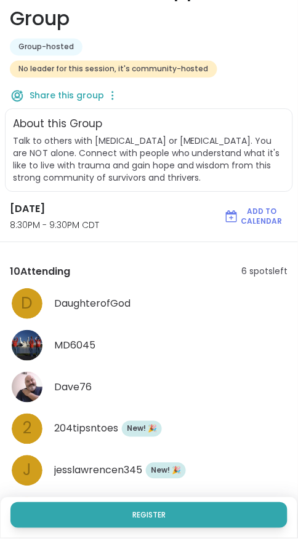
click at [125, 475] on span "jesslawrencen345" at bounding box center [98, 471] width 88 height 15
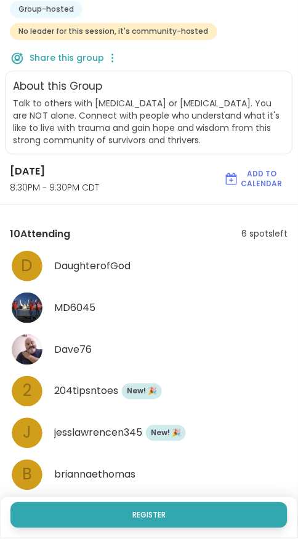
scroll to position [221, 0]
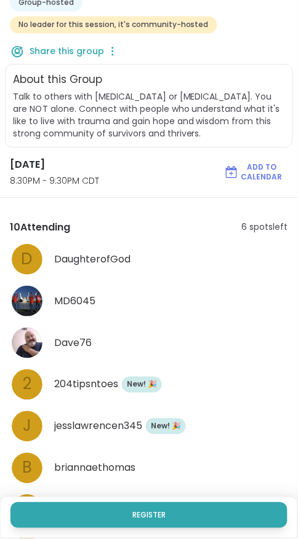
click at [123, 467] on span "briannaethomas" at bounding box center [94, 468] width 81 height 15
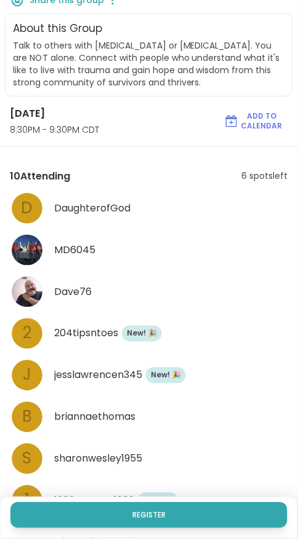
scroll to position [273, 0]
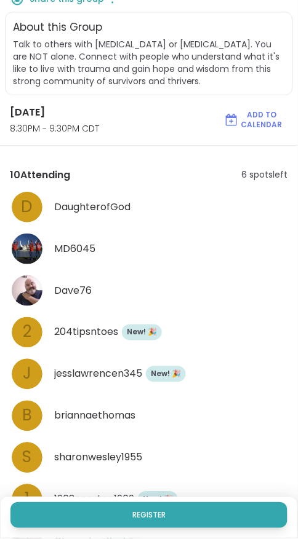
click at [133, 414] on span "briannaethomas" at bounding box center [94, 416] width 81 height 15
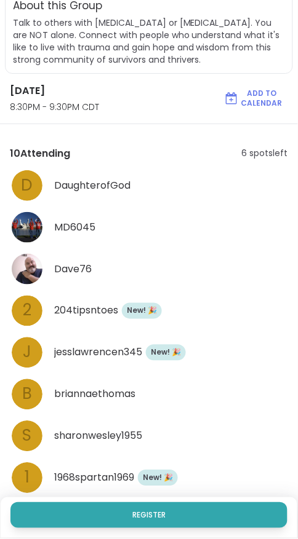
scroll to position [297, 0]
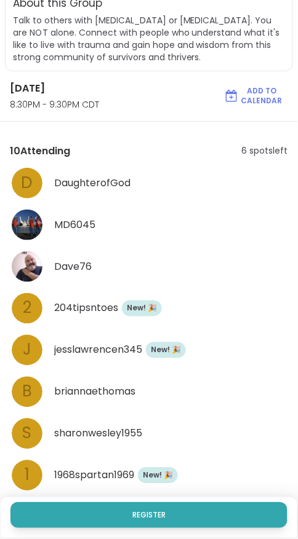
click at [110, 430] on span "sharonwesley1955" at bounding box center [98, 434] width 88 height 15
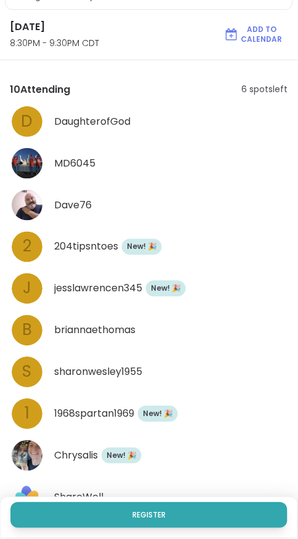
scroll to position [359, 0]
click at [107, 409] on span "1968spartan1969" at bounding box center [94, 414] width 80 height 15
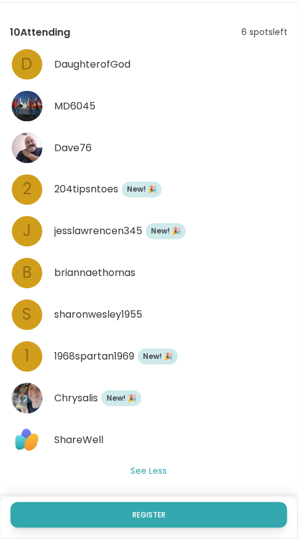
scroll to position [423, 0]
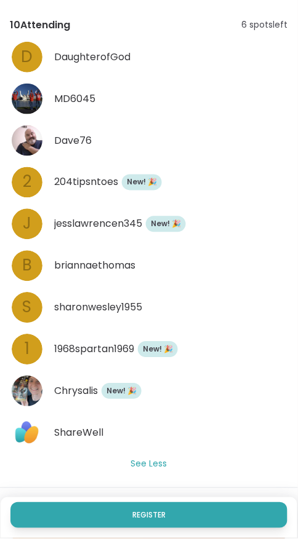
click at [79, 384] on span "Chrysalis" at bounding box center [76, 391] width 44 height 15
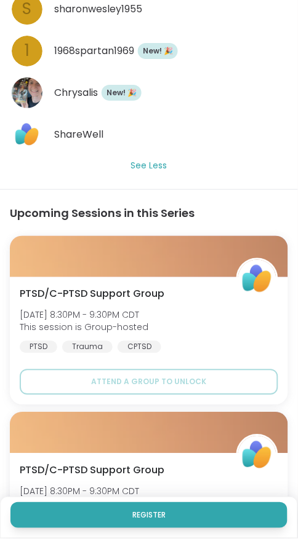
scroll to position [740, 0]
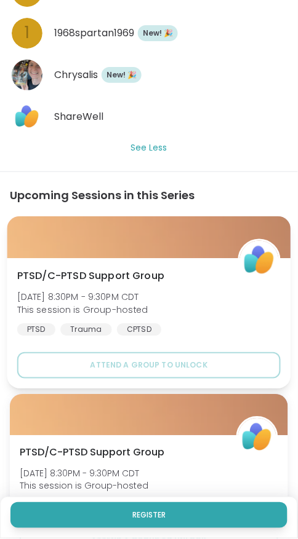
click at [131, 304] on span "This session is Group-hosted" at bounding box center [82, 310] width 131 height 12
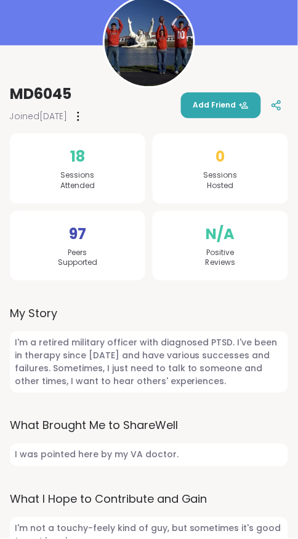
scroll to position [160, 0]
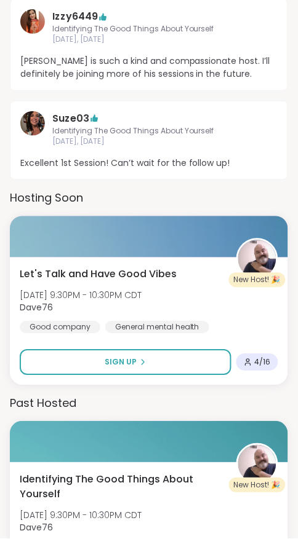
scroll to position [1172, 0]
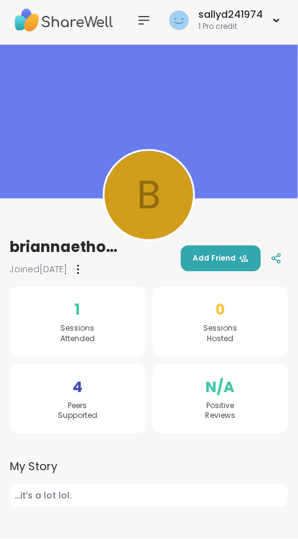
click at [105, 401] on div "4 Peers Supported" at bounding box center [77, 400] width 135 height 70
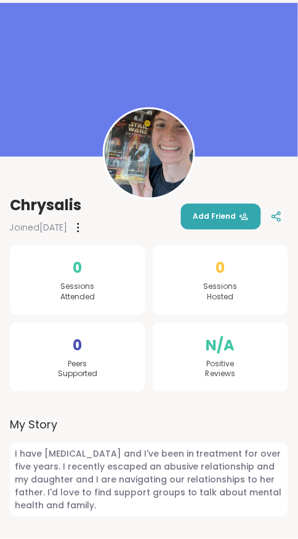
scroll to position [56, 0]
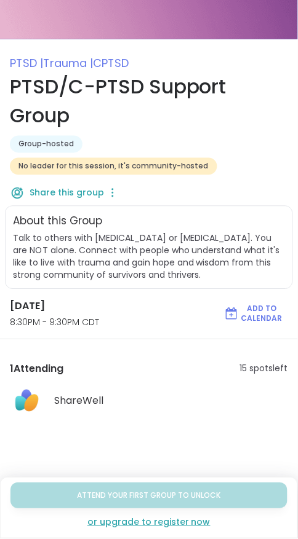
scroll to position [82, 0]
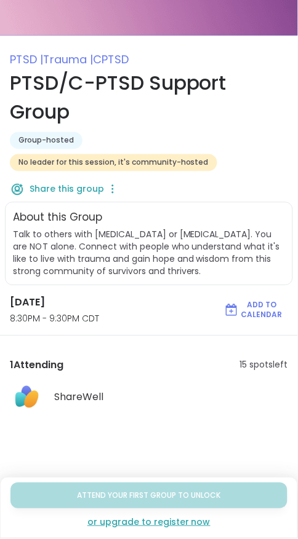
click at [60, 399] on span "ShareWell" at bounding box center [78, 398] width 49 height 15
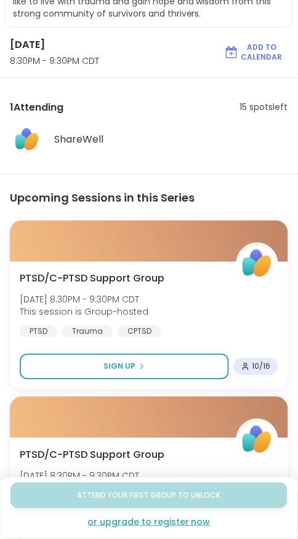
scroll to position [354, 0]
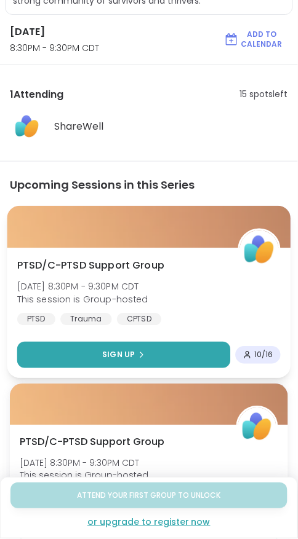
click at [192, 352] on button "Sign Up" at bounding box center [123, 355] width 213 height 26
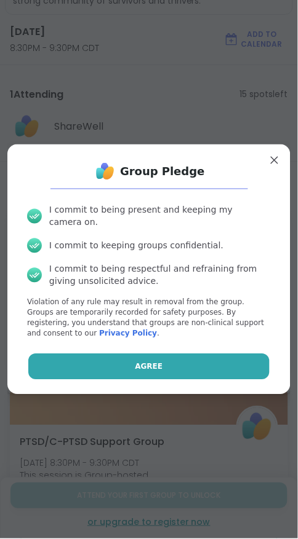
click at [202, 377] on button "Agree" at bounding box center [148, 367] width 241 height 26
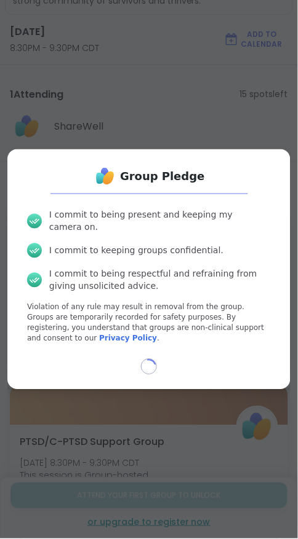
select select "**"
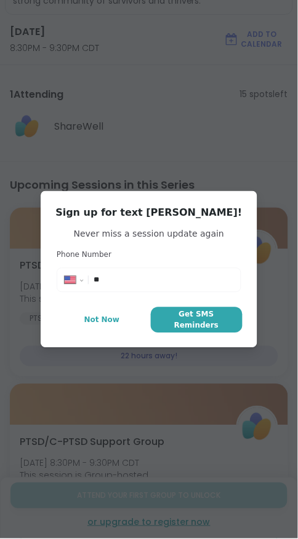
click at [148, 287] on input "**" at bounding box center [163, 280] width 140 height 12
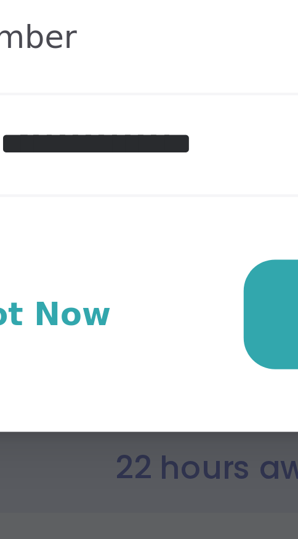
type input "**********"
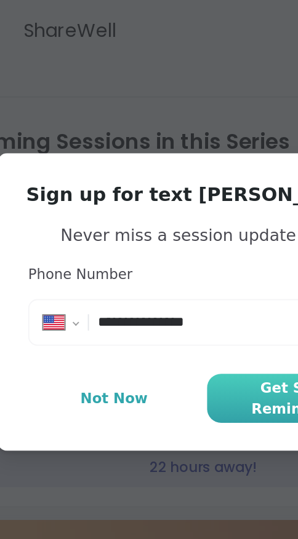
click at [177, 318] on span "Get SMS Reminders" at bounding box center [197, 320] width 82 height 22
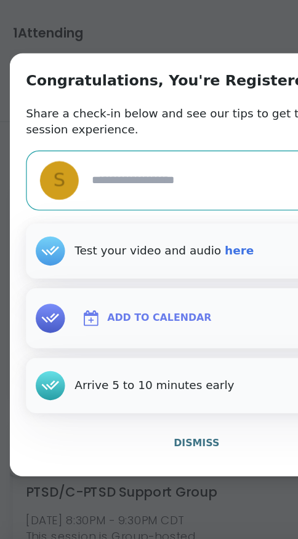
click at [174, 313] on div "Add to Calendar" at bounding box center [149, 311] width 258 height 46
click at [119, 309] on span "Add to Calendar" at bounding box center [120, 310] width 79 height 12
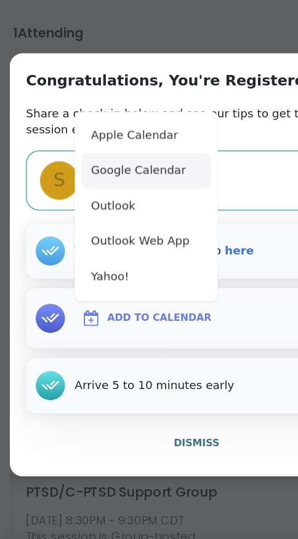
click at [114, 208] on button "Google Calendar" at bounding box center [110, 198] width 98 height 27
type textarea "*"
click at [128, 200] on button "Google Calendar" at bounding box center [110, 198] width 98 height 27
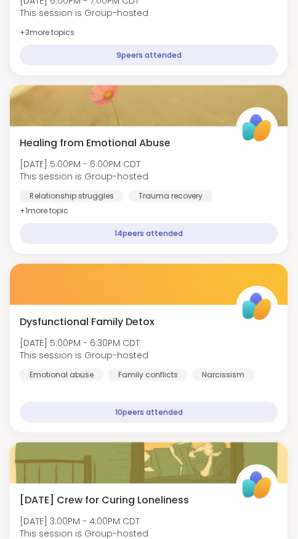
scroll to position [5457, 0]
